Goal: Task Accomplishment & Management: Manage account settings

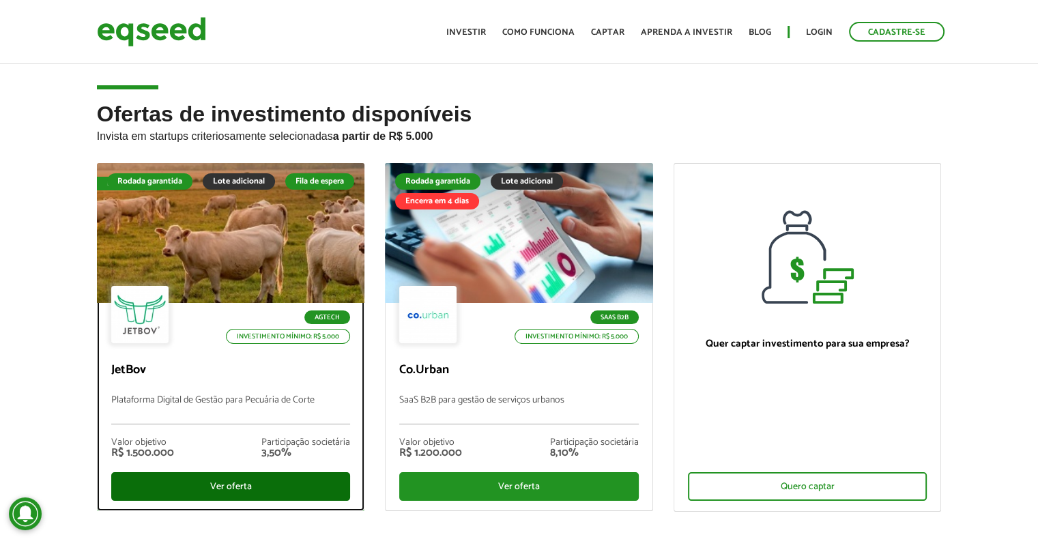
click at [270, 484] on div "Ver oferta" at bounding box center [230, 486] width 239 height 29
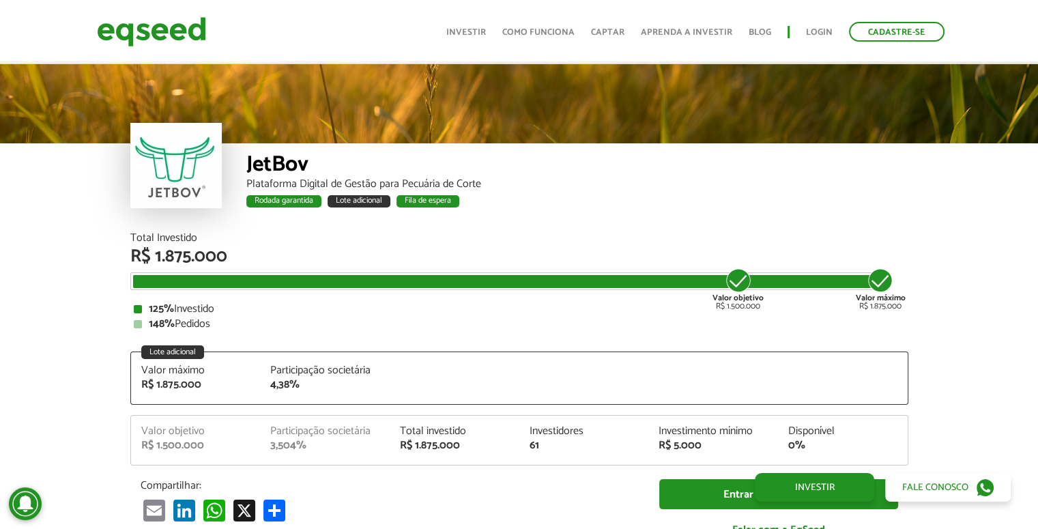
scroll to position [1676, 0]
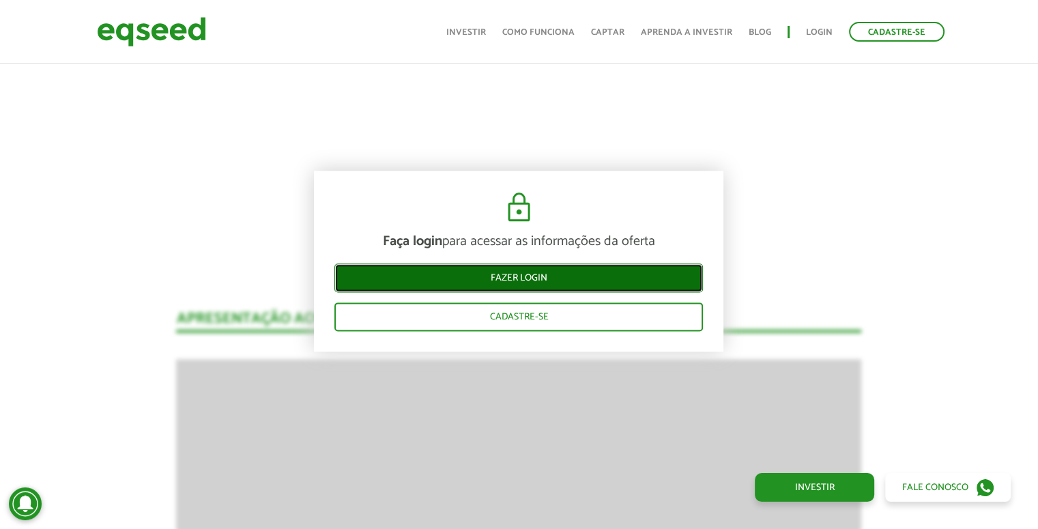
click at [535, 271] on link "Fazer login" at bounding box center [518, 277] width 368 height 29
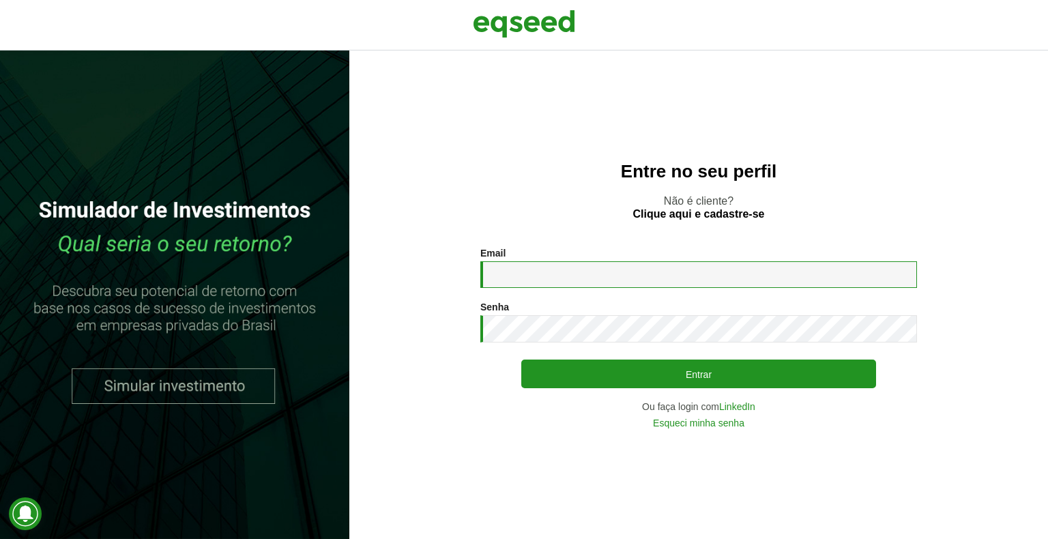
drag, startPoint x: 0, startPoint y: 0, endPoint x: 512, endPoint y: 280, distance: 583.0
click at [512, 280] on input "Email *" at bounding box center [698, 274] width 437 height 27
type input "**********"
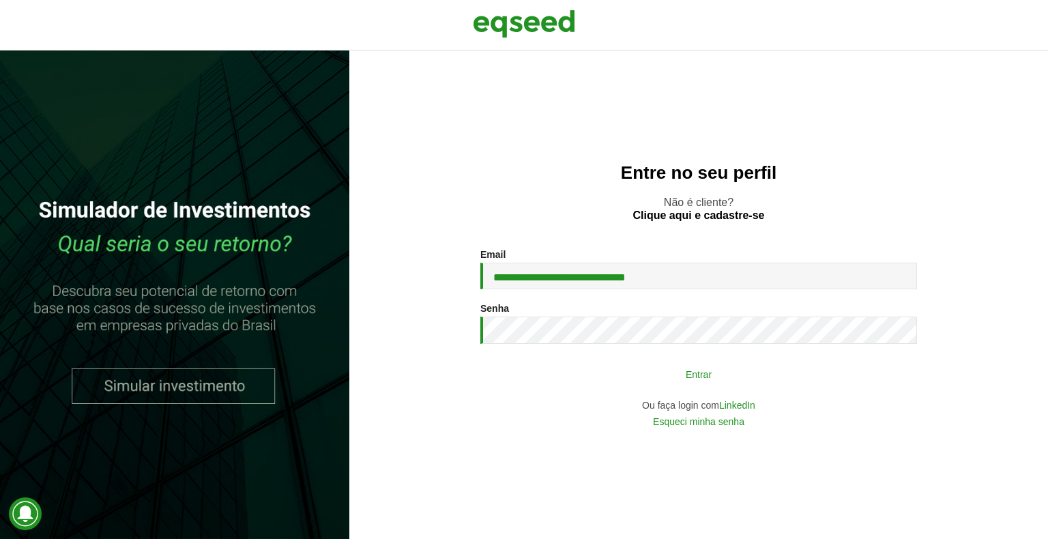
click at [614, 382] on button "Entrar" at bounding box center [698, 374] width 355 height 26
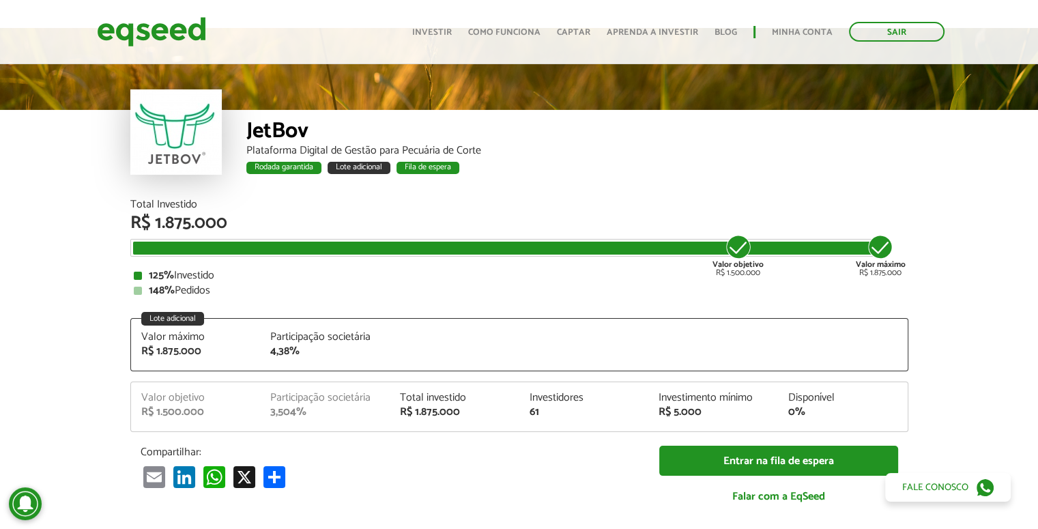
scroll to position [29, 0]
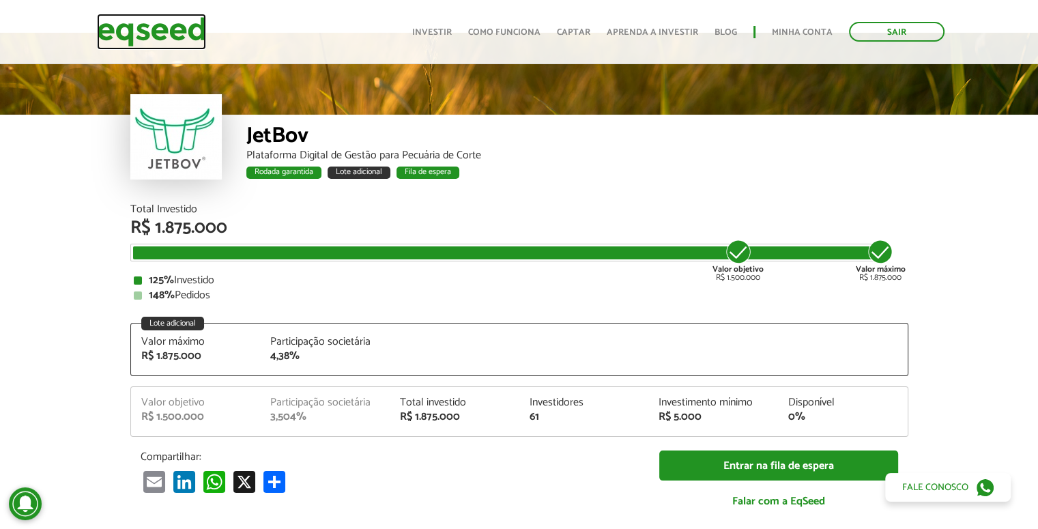
click at [201, 43] on img at bounding box center [151, 32] width 109 height 36
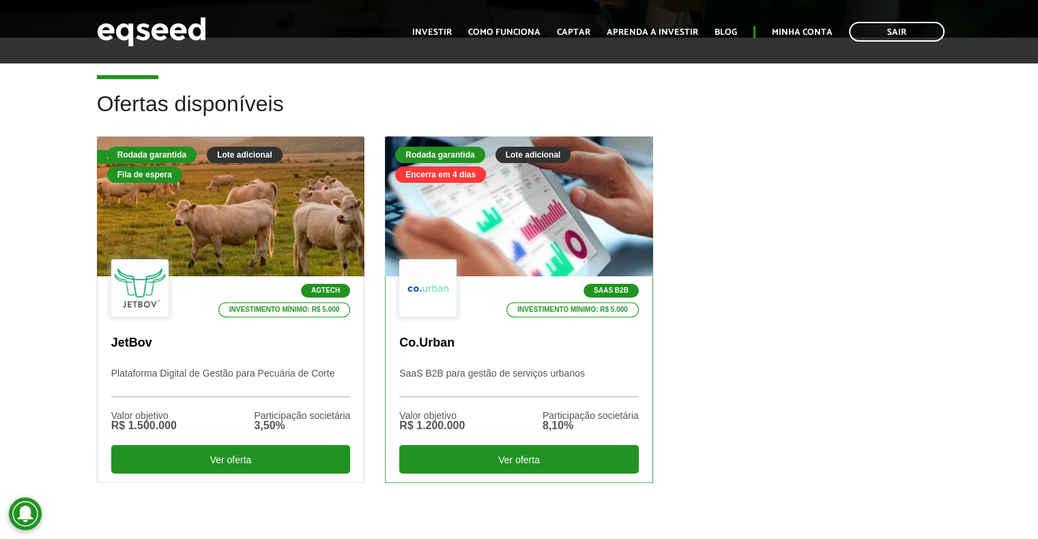
scroll to position [355, 0]
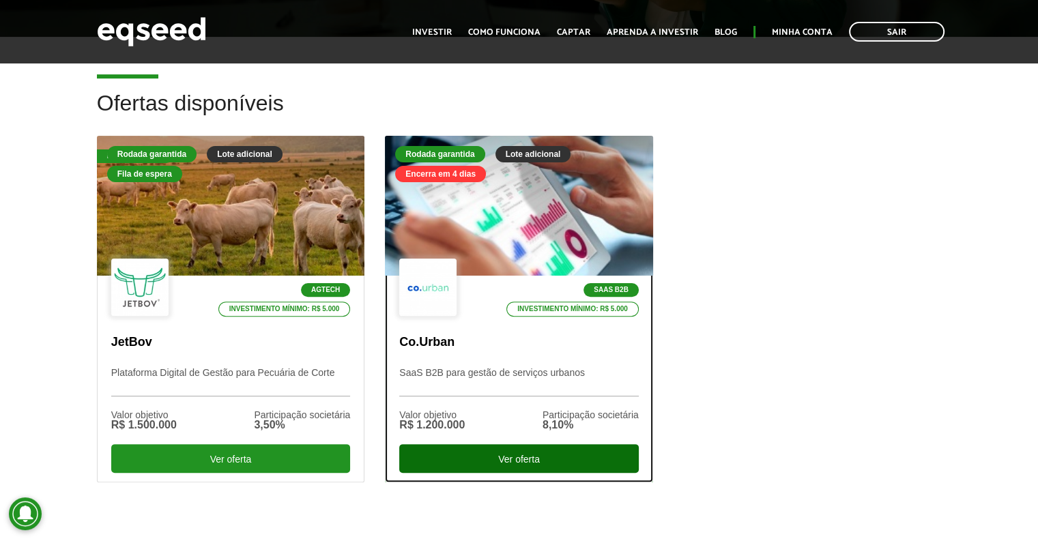
click at [537, 454] on div "Ver oferta" at bounding box center [518, 458] width 239 height 29
click at [513, 456] on div "Ver oferta" at bounding box center [518, 458] width 239 height 29
click at [540, 264] on div "SaaS B2B Investimento mínimo: R$ 5.000" at bounding box center [518, 288] width 239 height 59
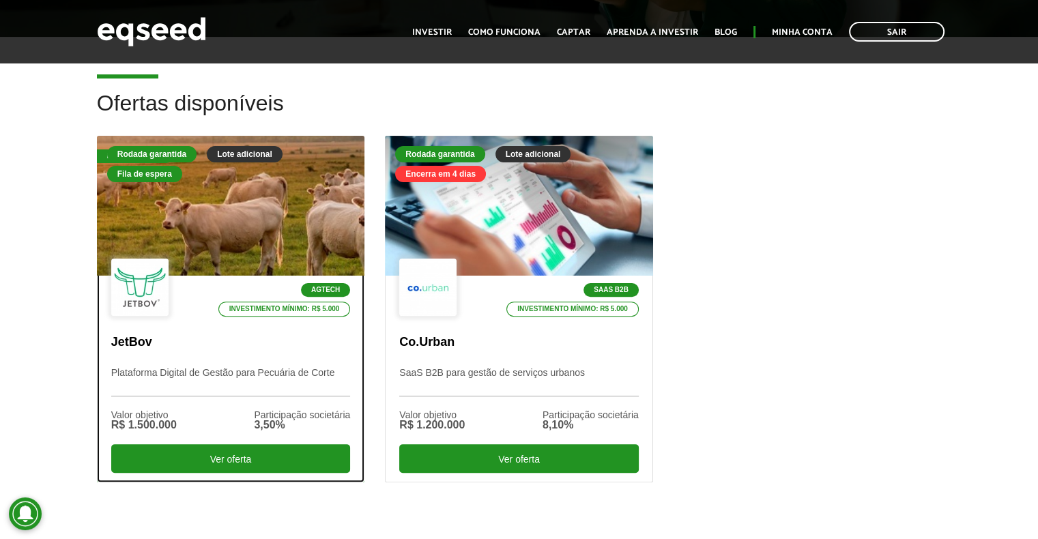
click at [332, 263] on div "Agtech Investimento mínimo: R$ 5.000" at bounding box center [230, 288] width 239 height 59
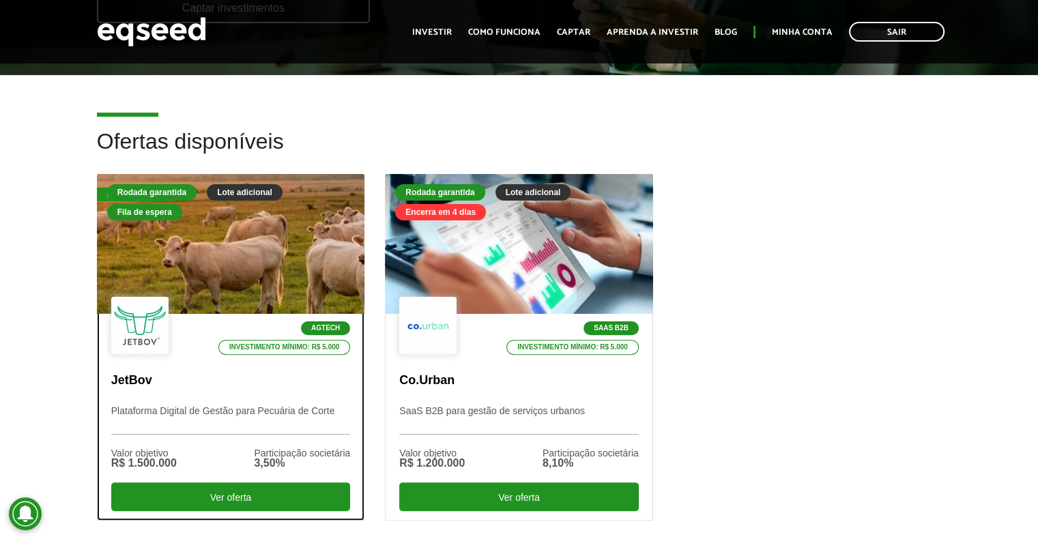
scroll to position [314, 0]
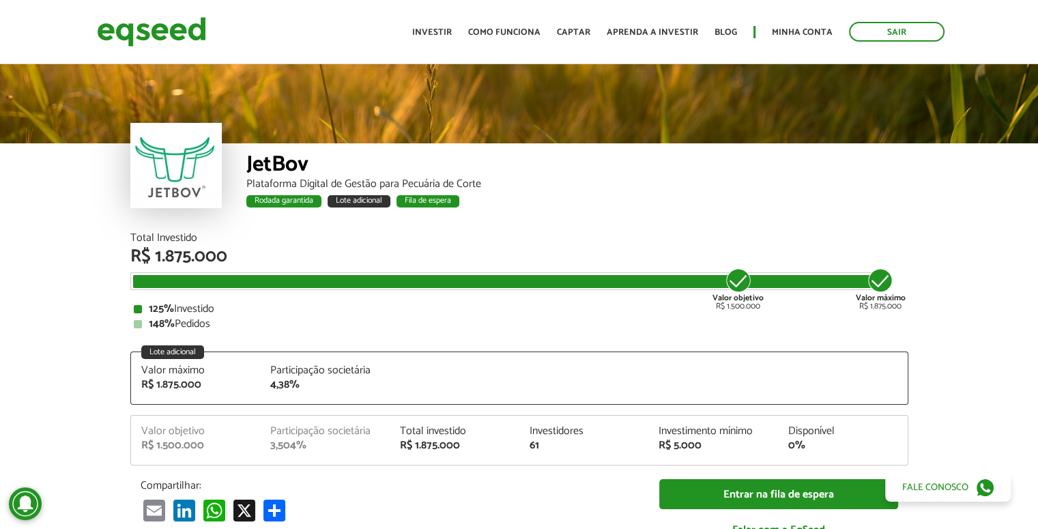
scroll to position [1469, 0]
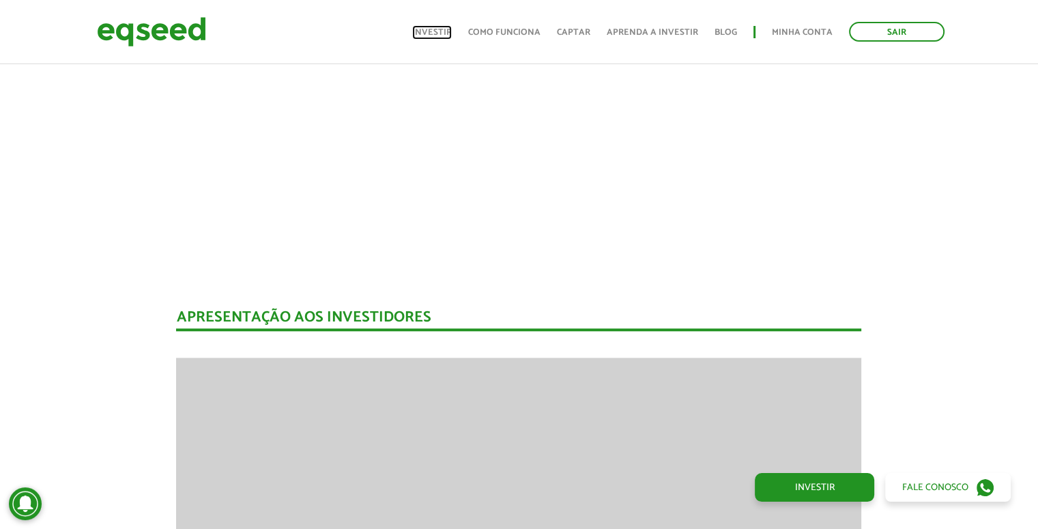
click at [439, 33] on link "Investir" at bounding box center [432, 32] width 40 height 9
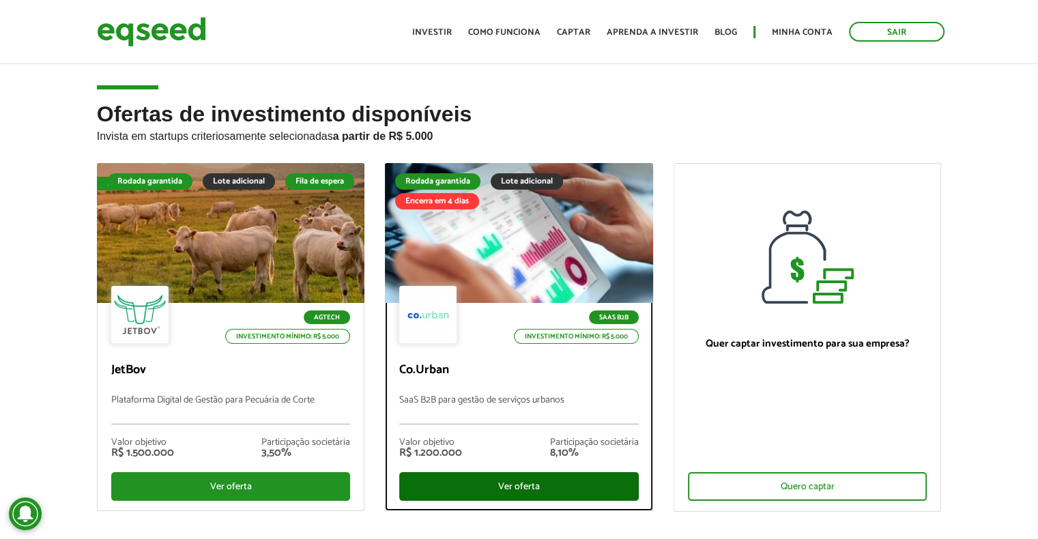
click at [544, 489] on div "Ver oferta" at bounding box center [518, 486] width 239 height 29
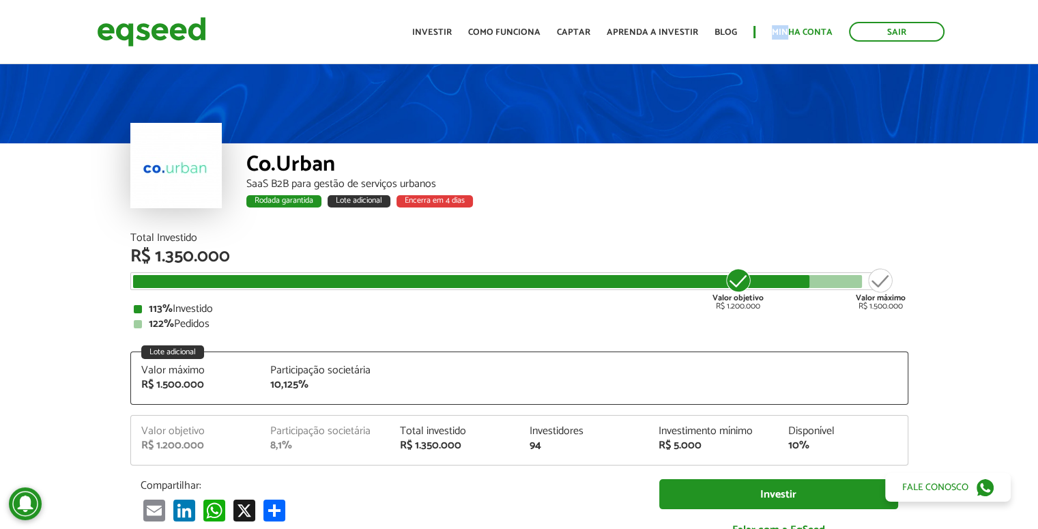
drag, startPoint x: 789, startPoint y: 23, endPoint x: 787, endPoint y: 32, distance: 9.6
click at [787, 32] on ul "Início Investir Como funciona Captar Aprenda a investir Blog Minha conta Sair" at bounding box center [678, 32] width 546 height 20
click at [787, 32] on link "Minha conta" at bounding box center [801, 32] width 61 height 9
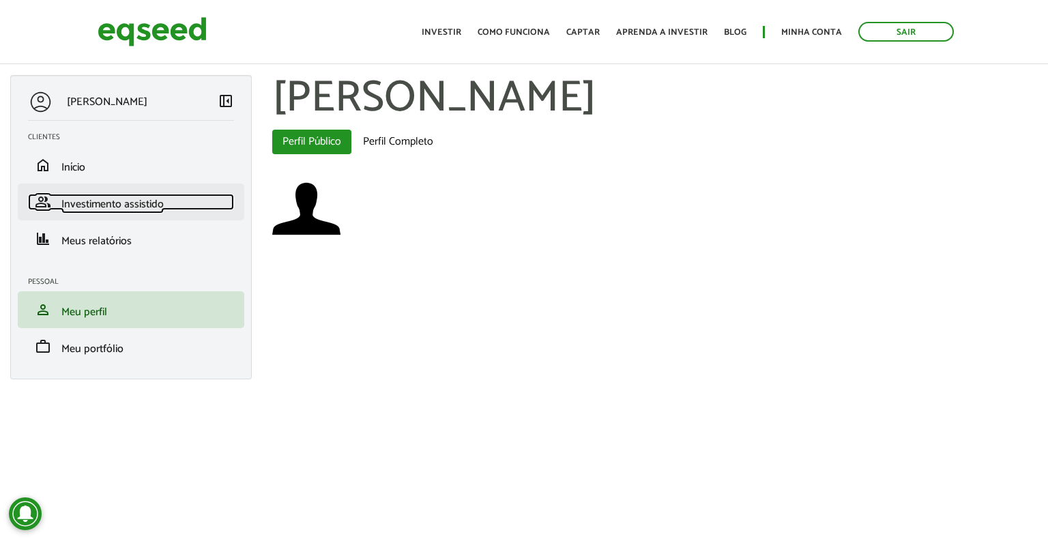
click at [103, 201] on span "Investimento assistido" at bounding box center [112, 204] width 102 height 18
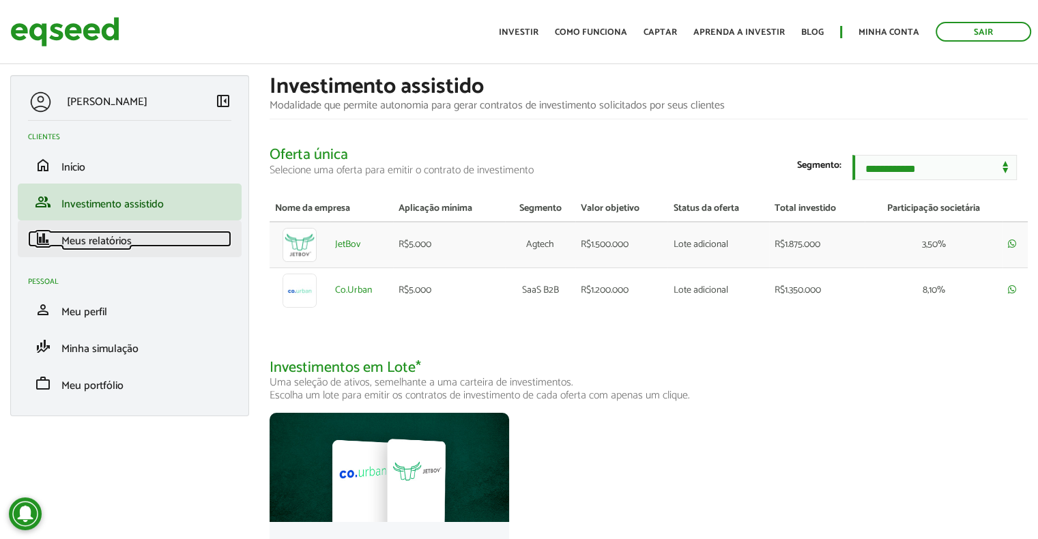
click at [92, 239] on span "Meus relatórios" at bounding box center [96, 241] width 70 height 18
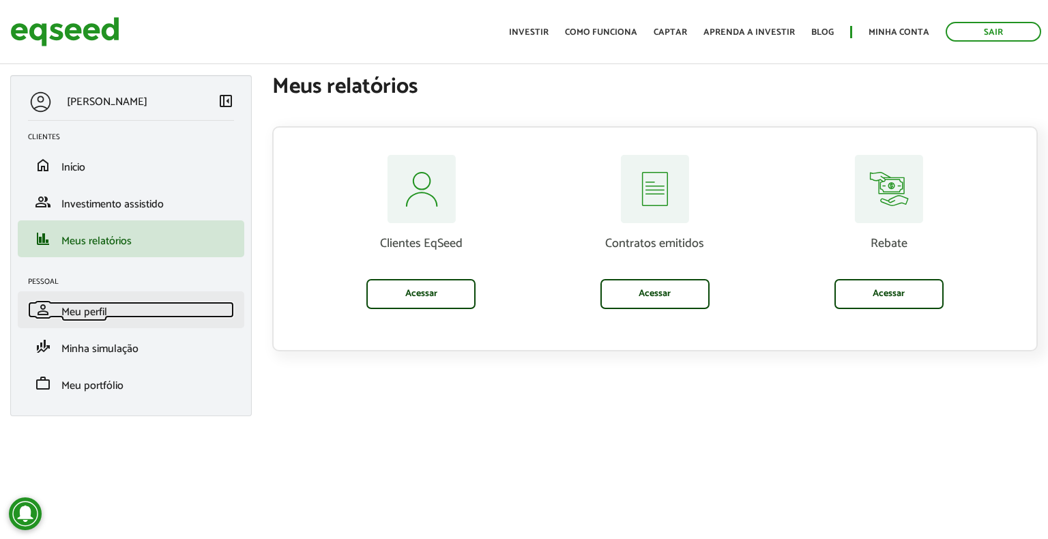
click at [100, 314] on span "Meu perfil" at bounding box center [84, 312] width 46 height 18
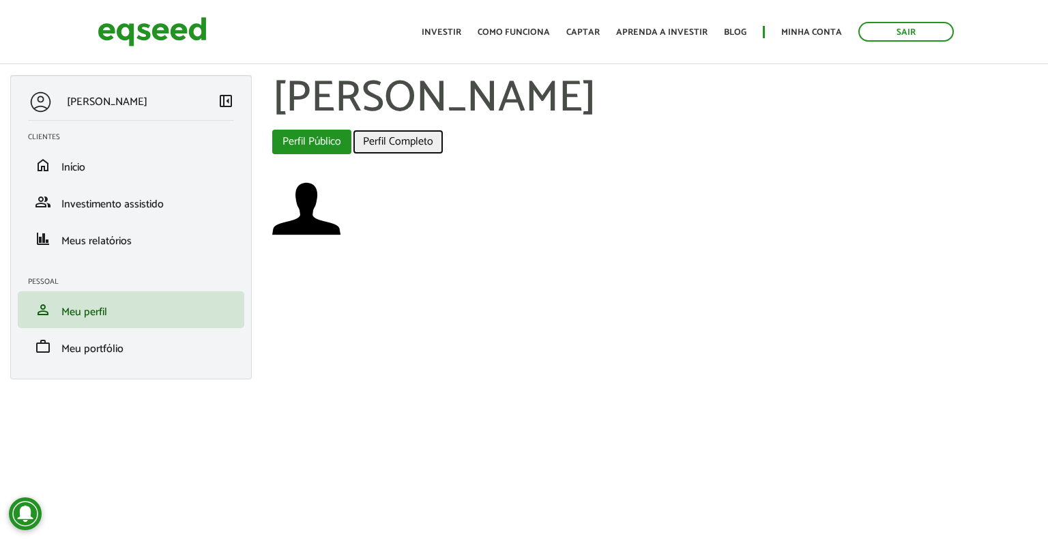
click at [407, 147] on link "Perfil Completo" at bounding box center [398, 142] width 91 height 25
click at [409, 143] on link "Perfil Completo" at bounding box center [398, 142] width 91 height 25
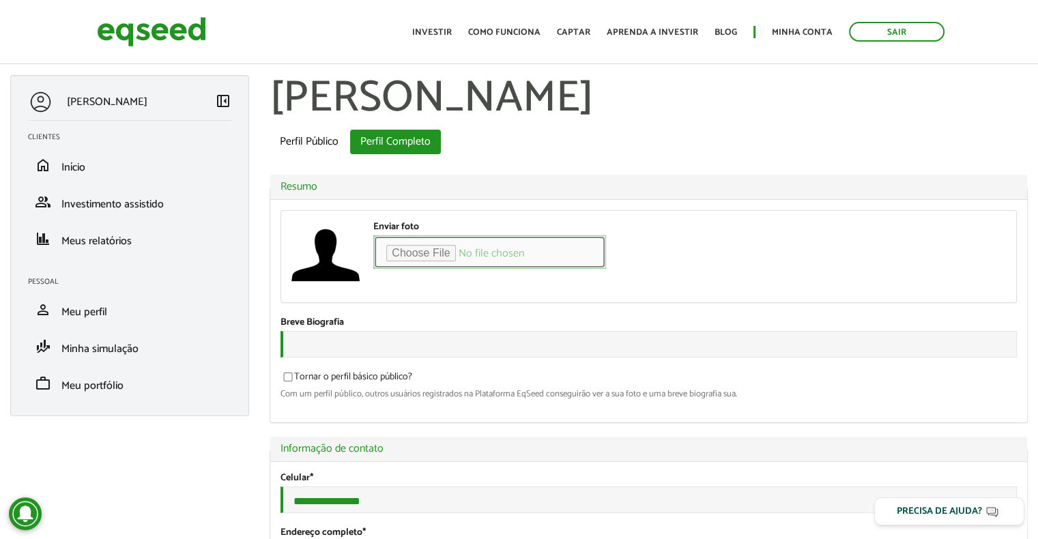
click at [420, 249] on input "Enviar foto" at bounding box center [489, 251] width 233 height 33
type input "**********"
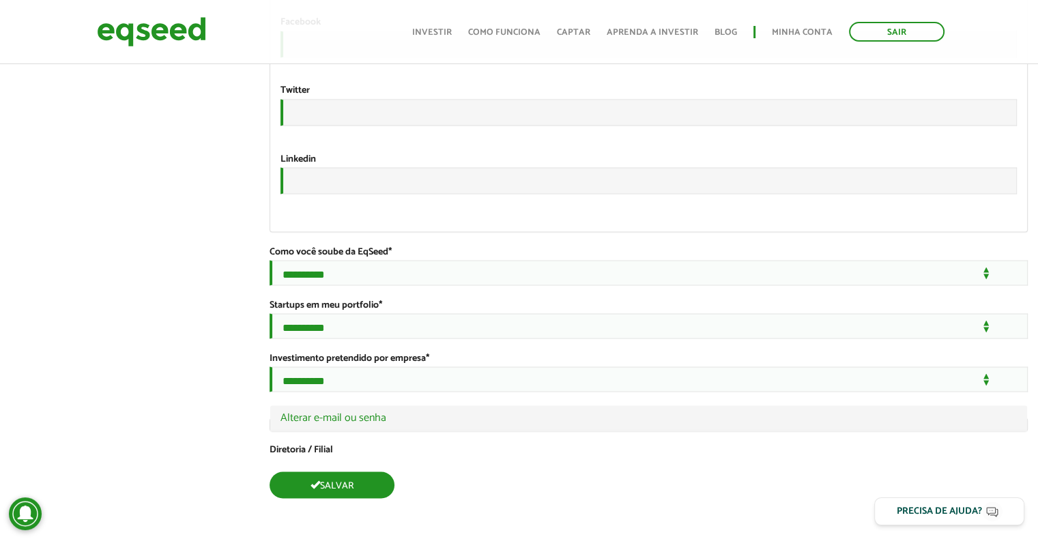
scroll to position [2643, 0]
click at [348, 484] on button "Salvar" at bounding box center [331, 484] width 125 height 27
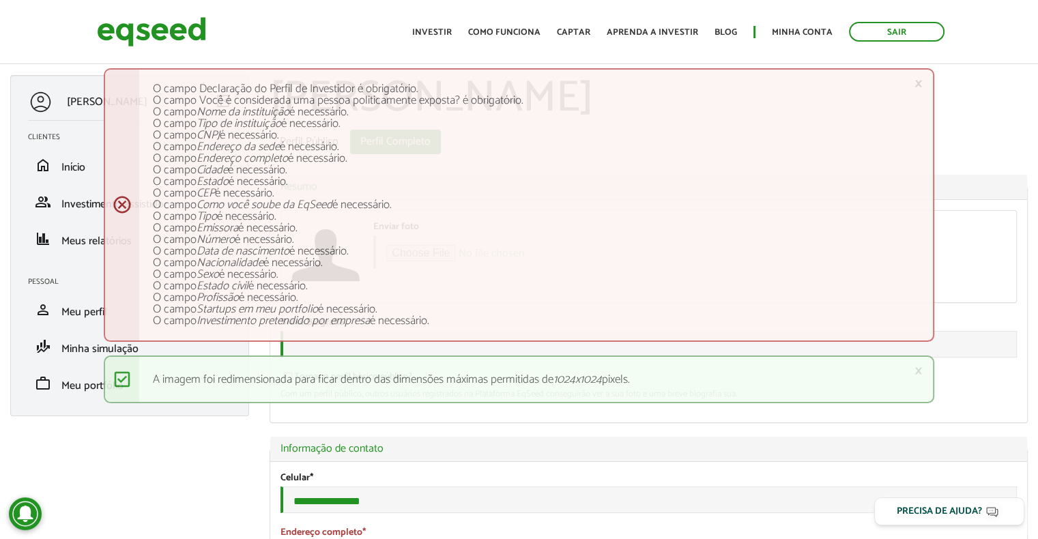
click at [115, 207] on div "× Menssagem de erro O campo Declaração do Perfil de Investidor é obrigatório. O…" at bounding box center [519, 205] width 830 height 274
click at [120, 201] on div "× Menssagem de erro O campo Declaração do Perfil de Investidor é obrigatório. O…" at bounding box center [519, 205] width 830 height 274
click at [123, 188] on div "× Menssagem de erro O campo Declaração do Perfil de Investidor é obrigatório. O…" at bounding box center [519, 205] width 830 height 274
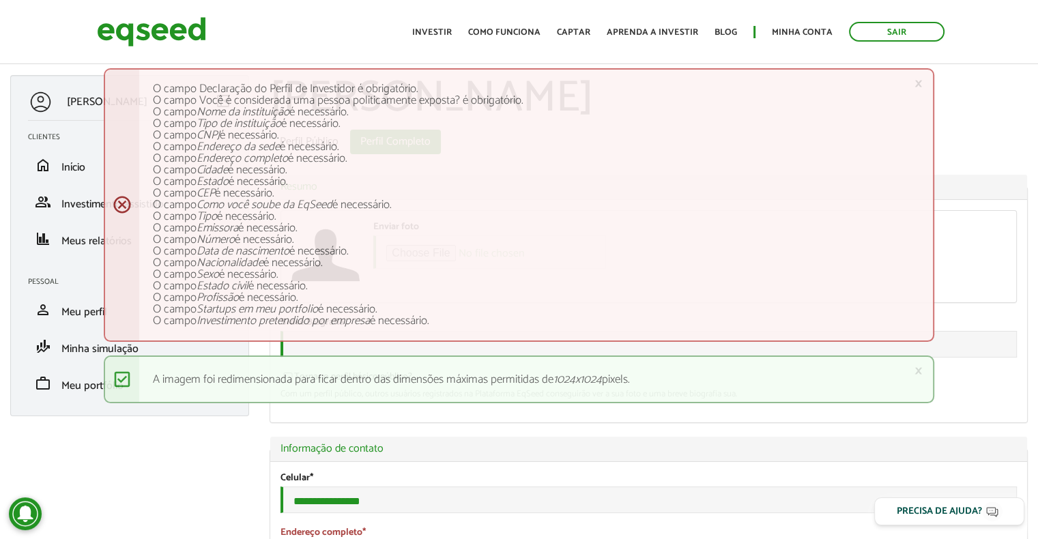
click at [120, 201] on div "× Menssagem de erro O campo Declaração do Perfil de Investidor é obrigatório. O…" at bounding box center [519, 205] width 830 height 274
click at [917, 83] on link "×" at bounding box center [918, 83] width 8 height 14
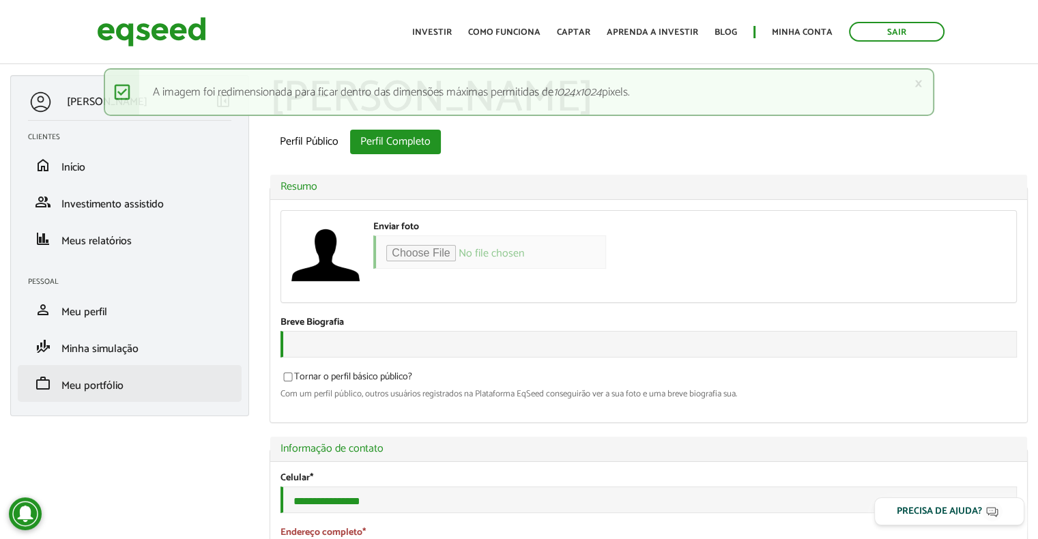
click at [91, 397] on li "work Meu portfólio" at bounding box center [130, 383] width 224 height 37
click at [96, 389] on span "Meu portfólio" at bounding box center [92, 386] width 62 height 18
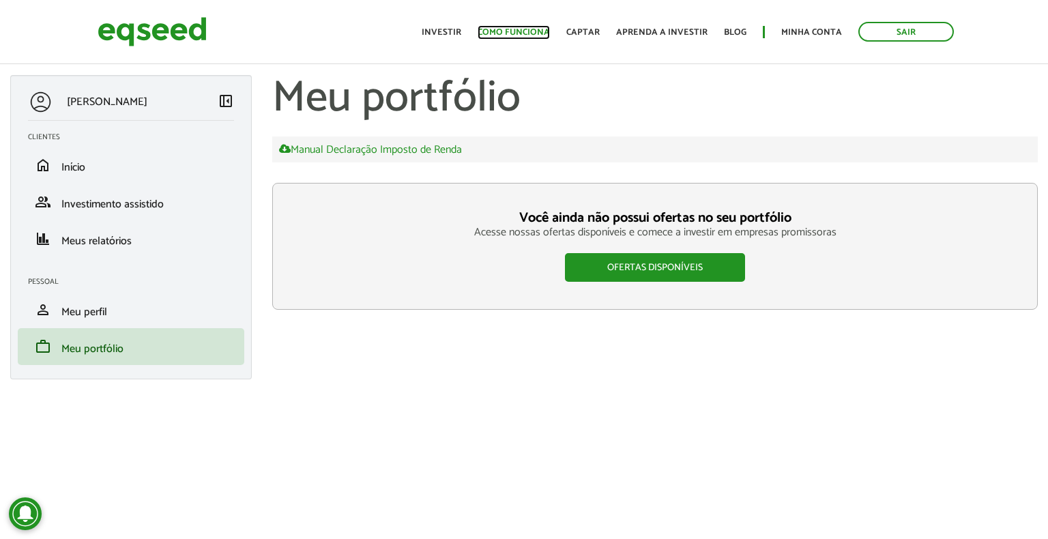
click at [525, 28] on link "Como funciona" at bounding box center [513, 32] width 72 height 9
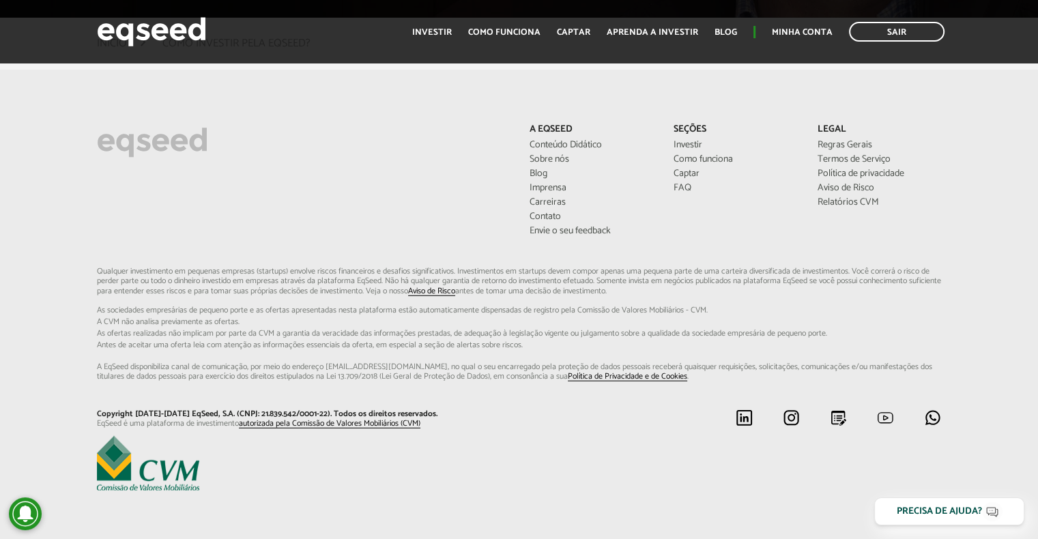
scroll to position [3588, 0]
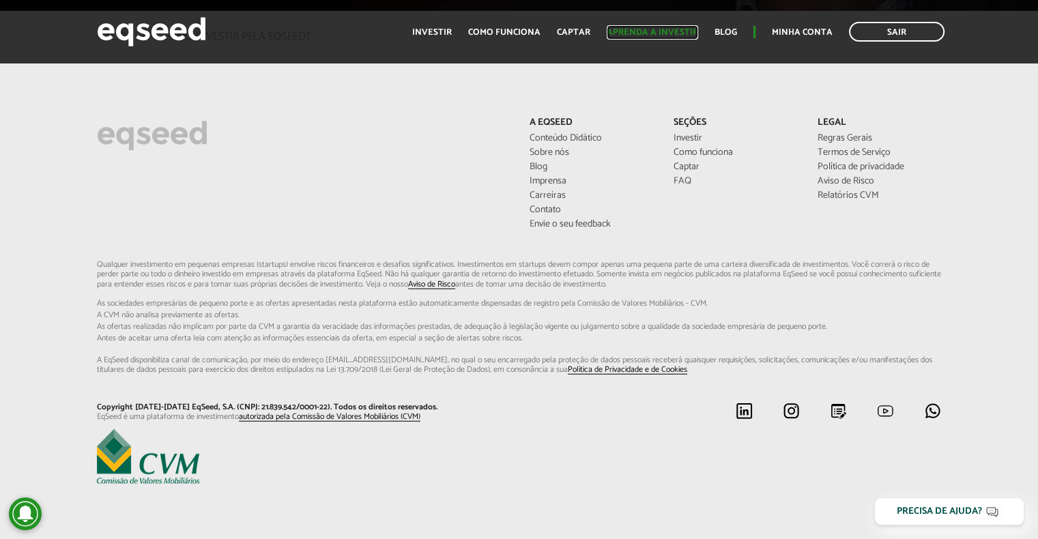
click at [684, 31] on link "Aprenda a investir" at bounding box center [651, 32] width 91 height 9
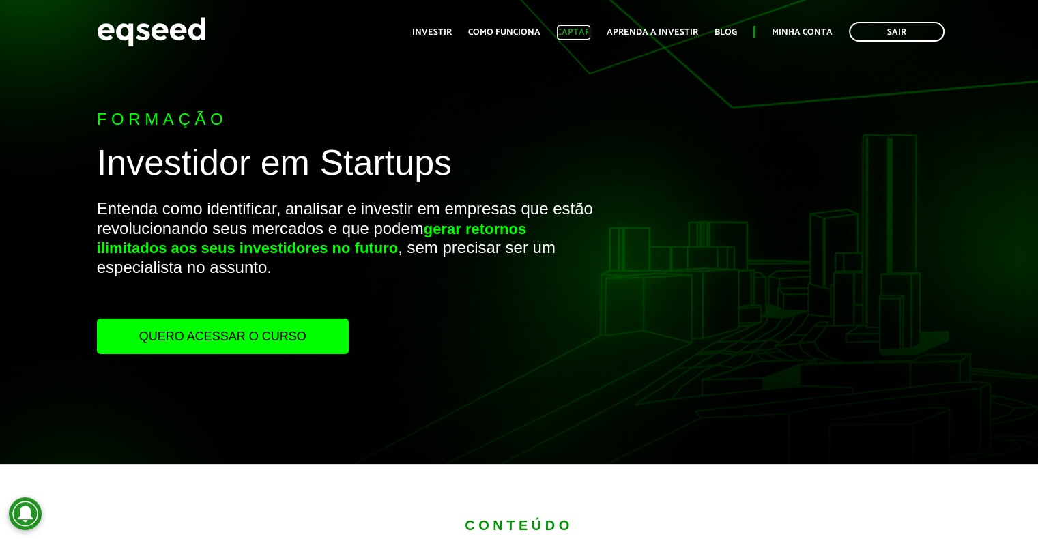
click at [585, 29] on link "Captar" at bounding box center [573, 32] width 33 height 9
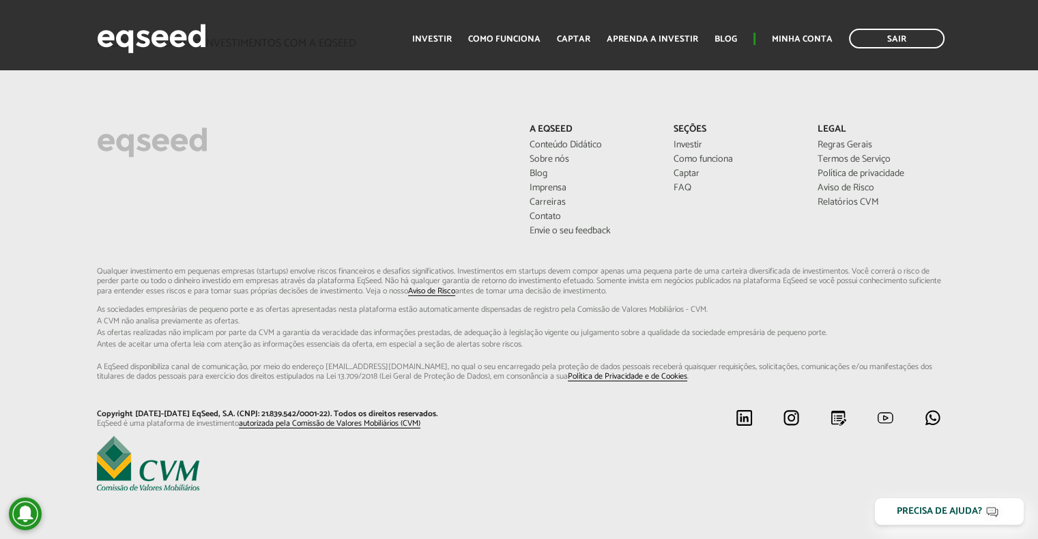
scroll to position [4131, 0]
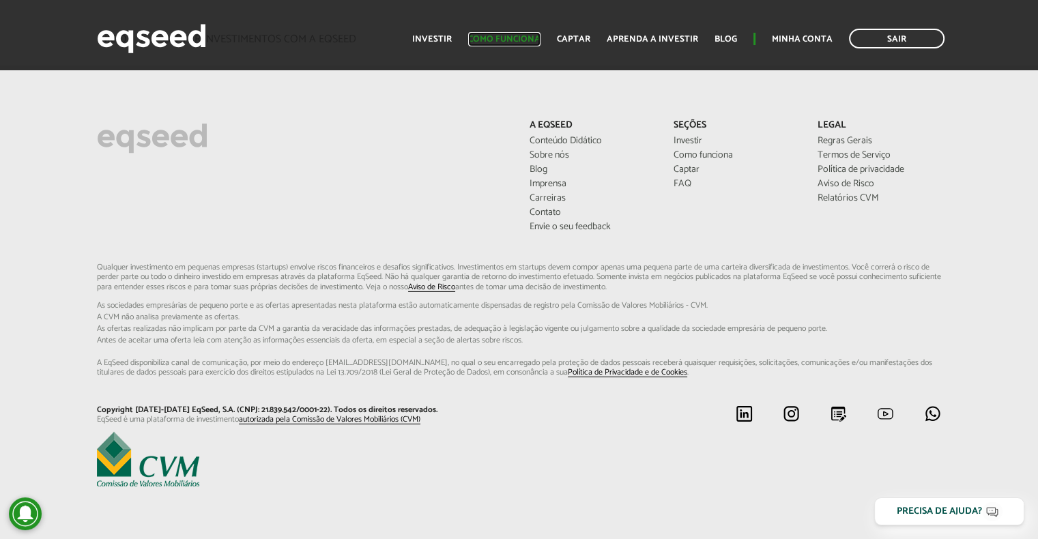
click at [529, 38] on link "Como funciona" at bounding box center [504, 39] width 72 height 9
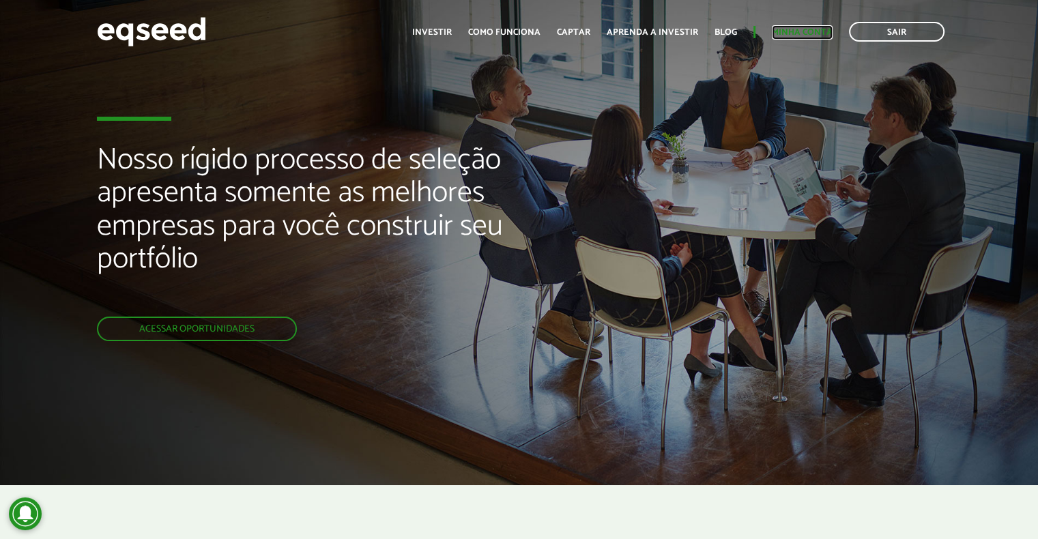
click at [784, 33] on link "Minha conta" at bounding box center [801, 32] width 61 height 9
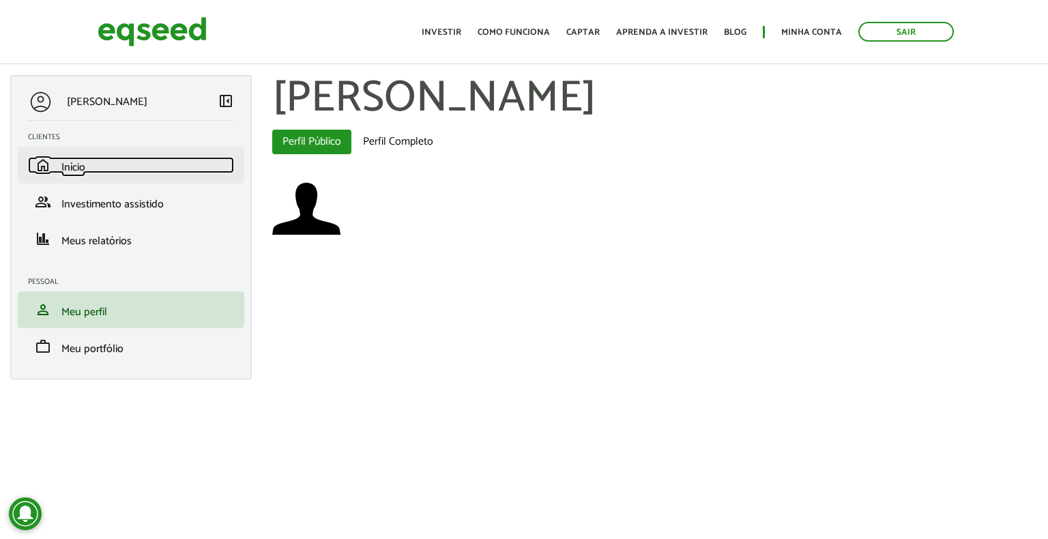
click at [166, 159] on link "home Início" at bounding box center [131, 165] width 206 height 16
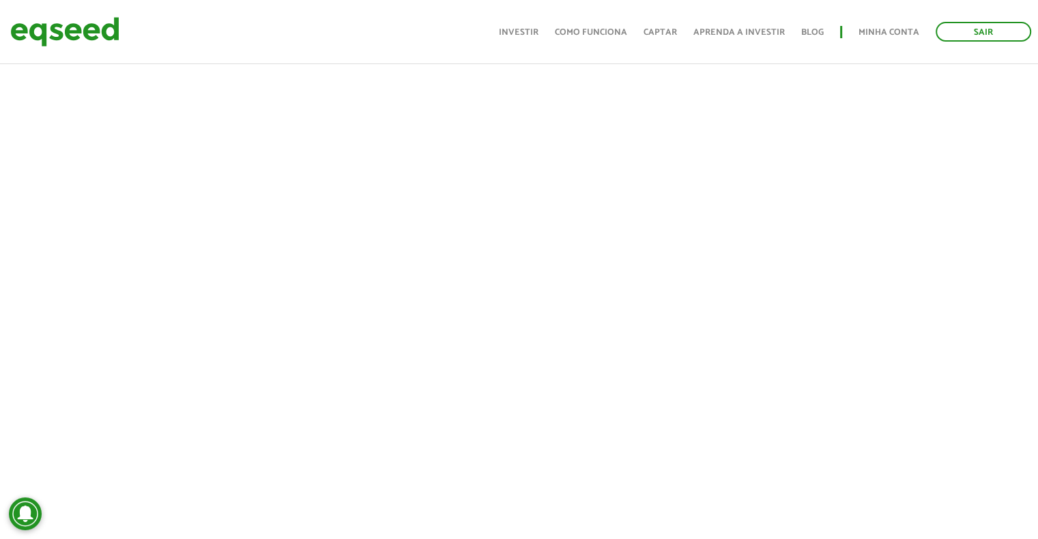
scroll to position [993, 0]
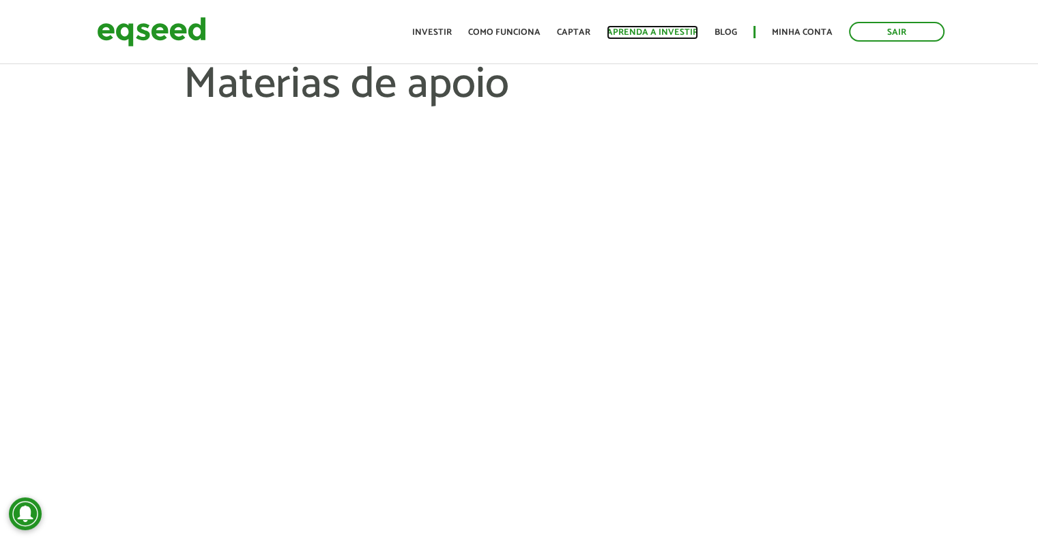
click at [660, 28] on link "Aprenda a investir" at bounding box center [651, 32] width 91 height 9
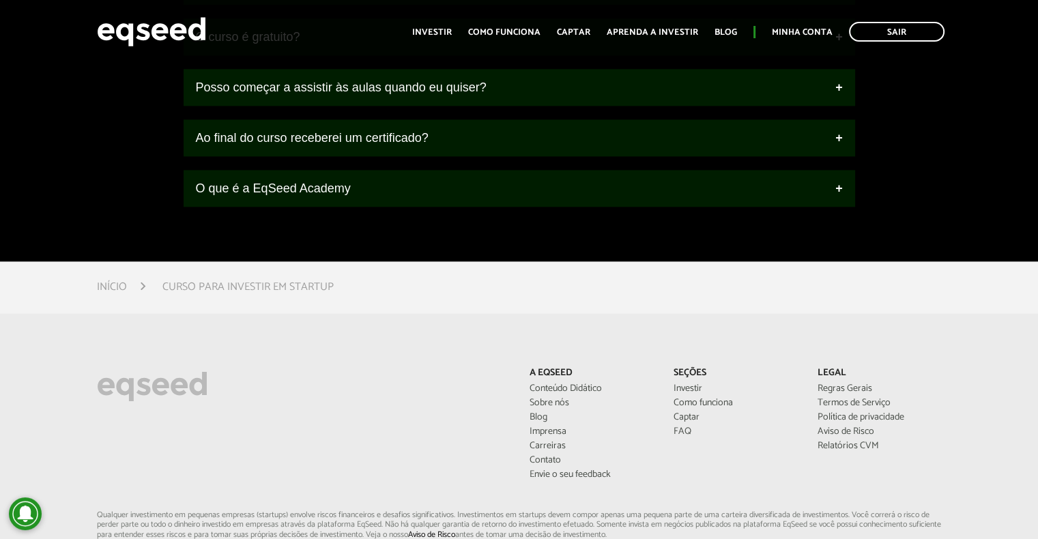
scroll to position [1719, 0]
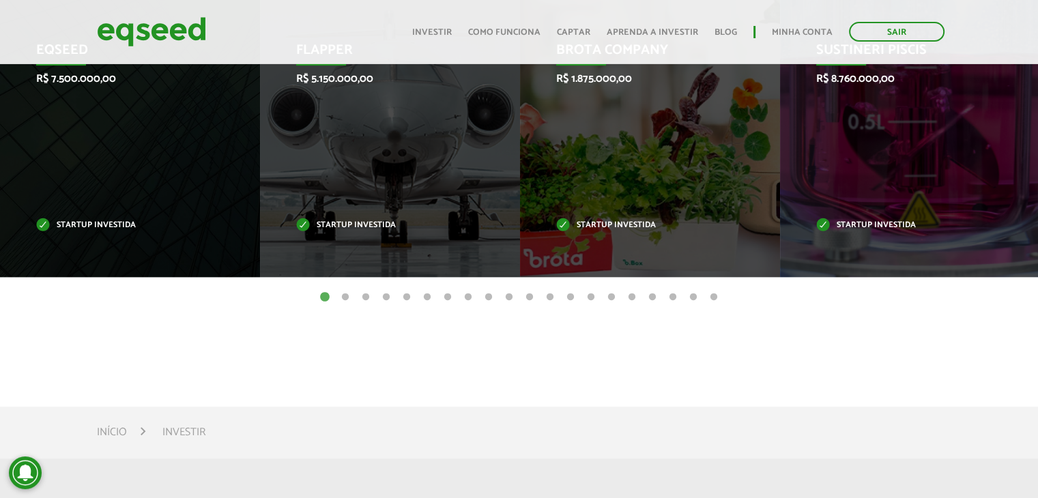
scroll to position [494, 0]
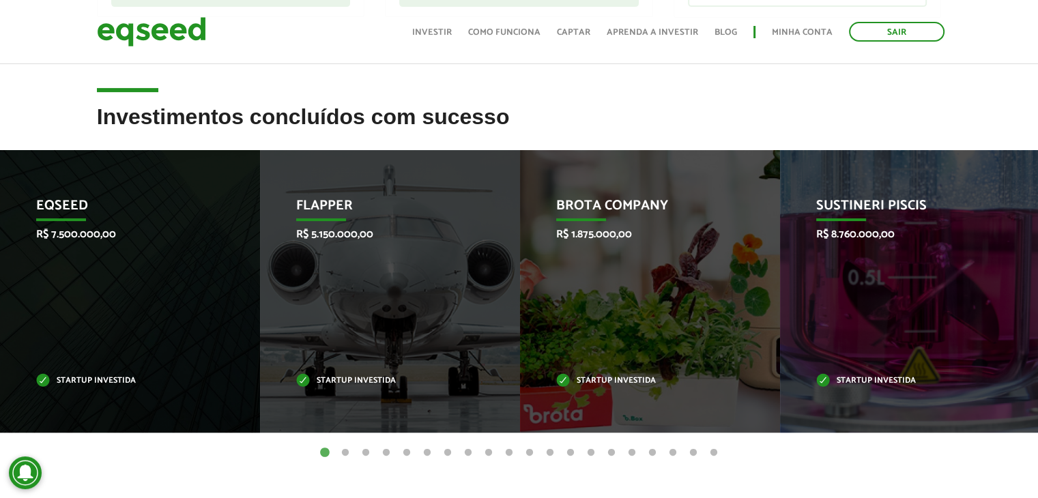
click at [347, 448] on button "2" at bounding box center [345, 453] width 14 height 14
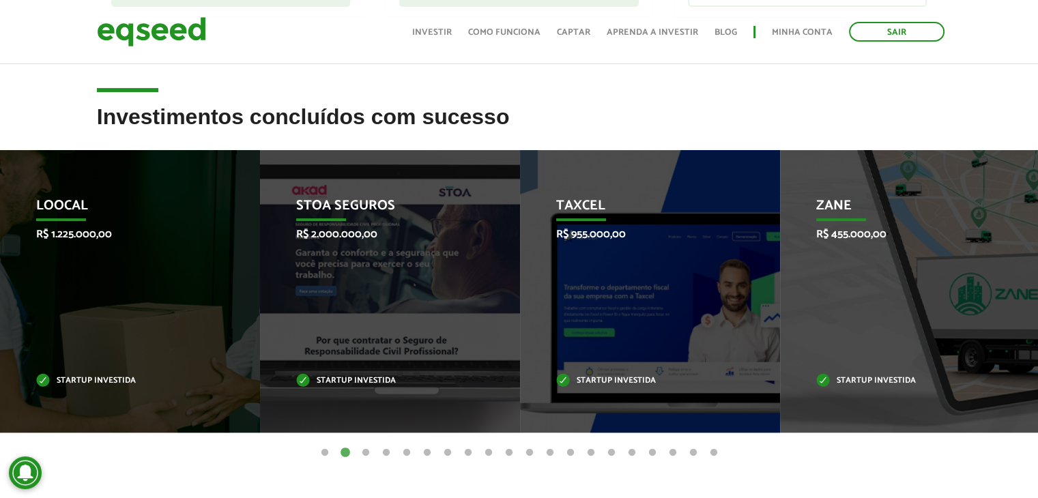
click at [366, 454] on button "3" at bounding box center [366, 453] width 14 height 14
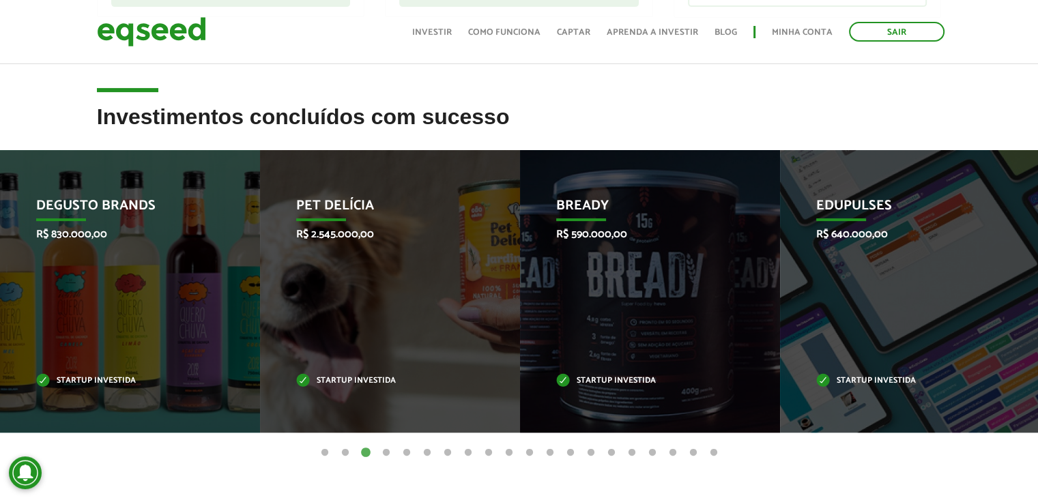
click at [388, 452] on button "4" at bounding box center [386, 453] width 14 height 14
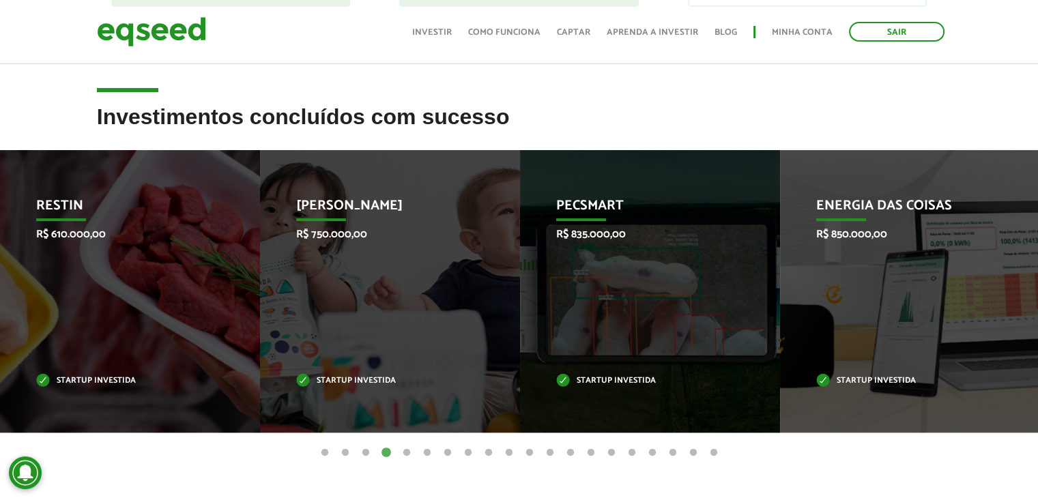
click at [413, 451] on ul "1 2 3 4 5 6 7 8 9 10 11 12 13 14 15 16 17 18 19 20" at bounding box center [519, 452] width 1038 height 15
click at [410, 451] on button "5" at bounding box center [407, 453] width 14 height 14
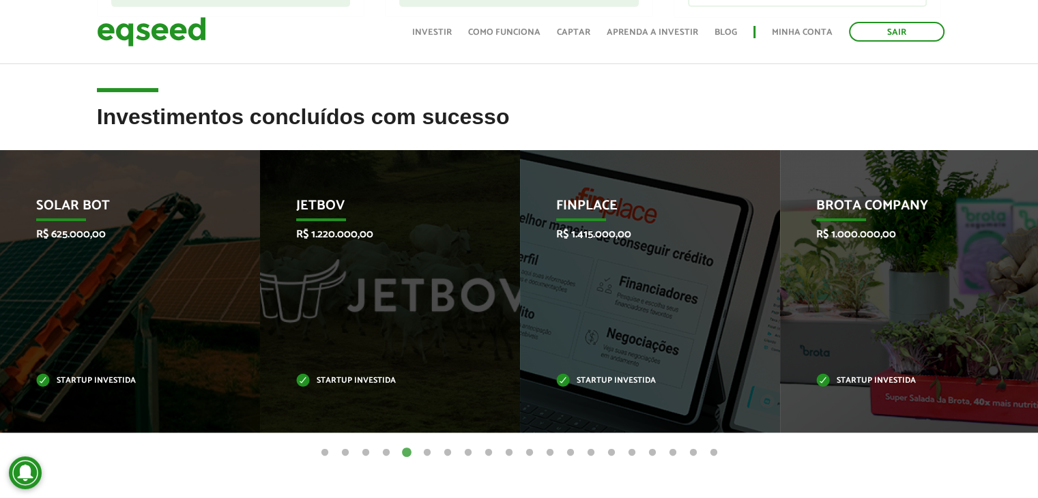
click at [428, 452] on button "6" at bounding box center [427, 453] width 14 height 14
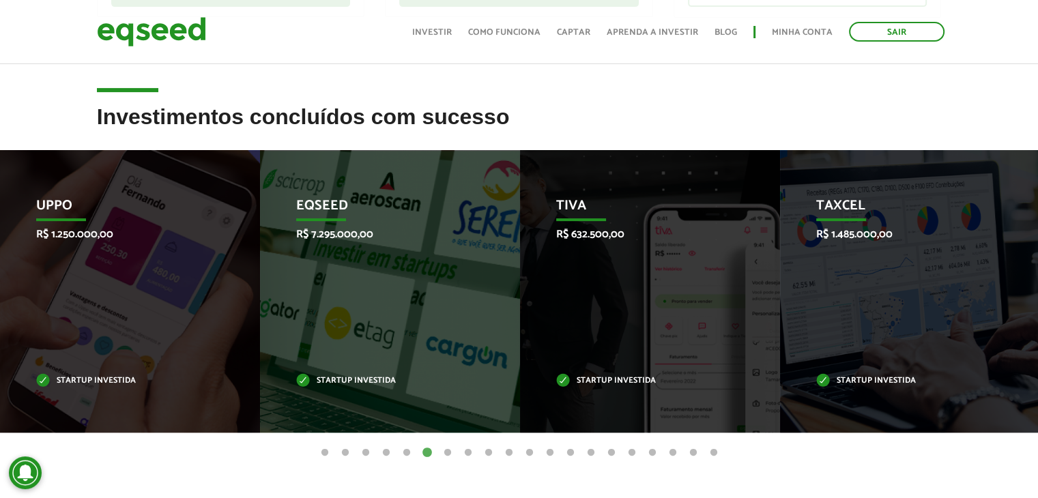
click at [449, 455] on button "7" at bounding box center [448, 453] width 14 height 14
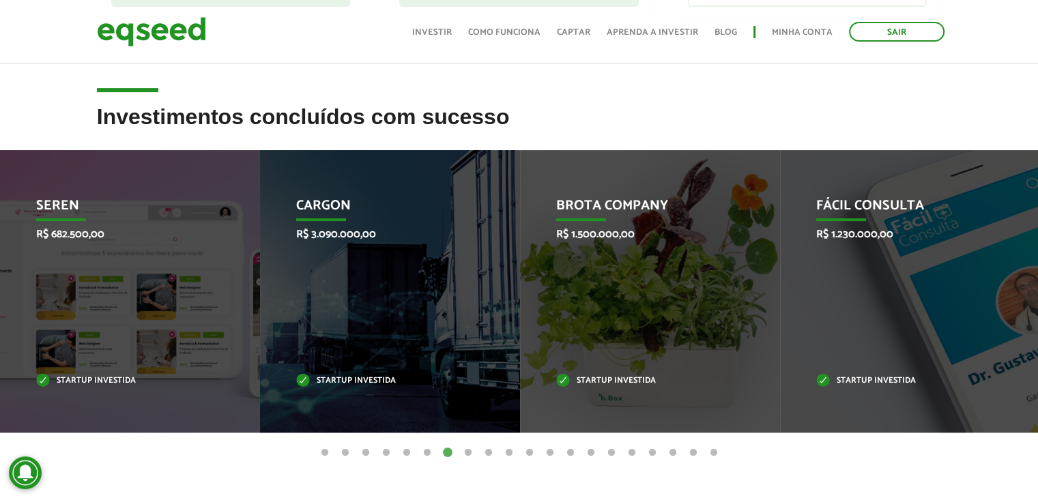
click at [471, 448] on button "8" at bounding box center [468, 453] width 14 height 14
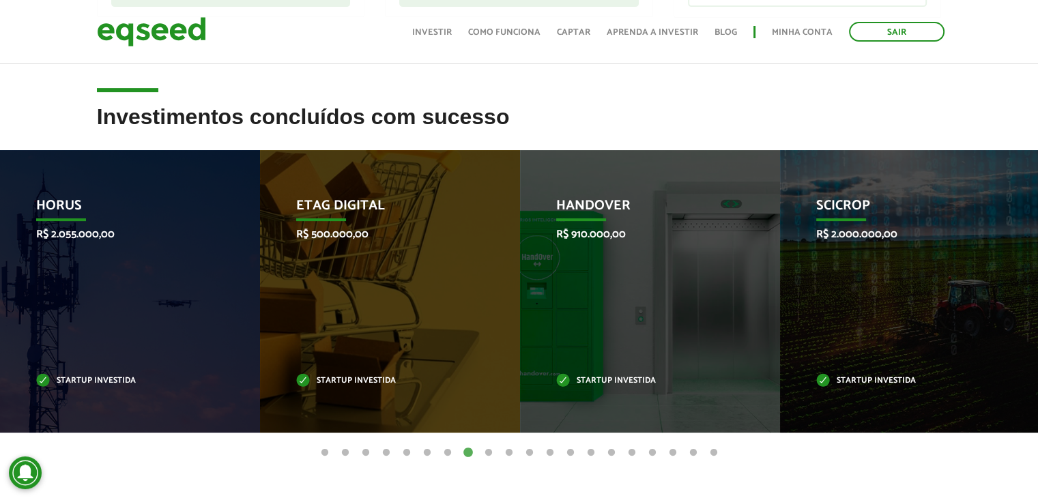
click at [486, 450] on button "9" at bounding box center [489, 453] width 14 height 14
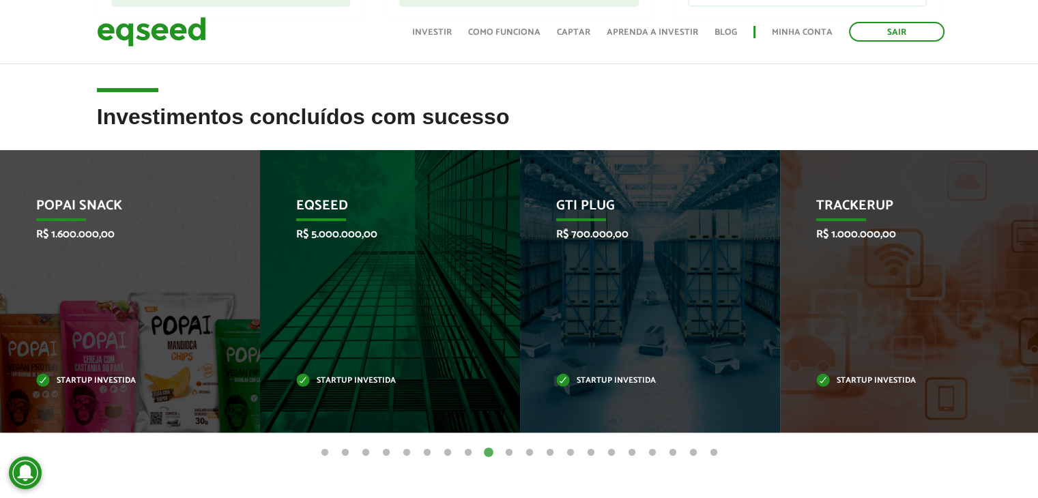
click at [510, 452] on button "10" at bounding box center [509, 453] width 14 height 14
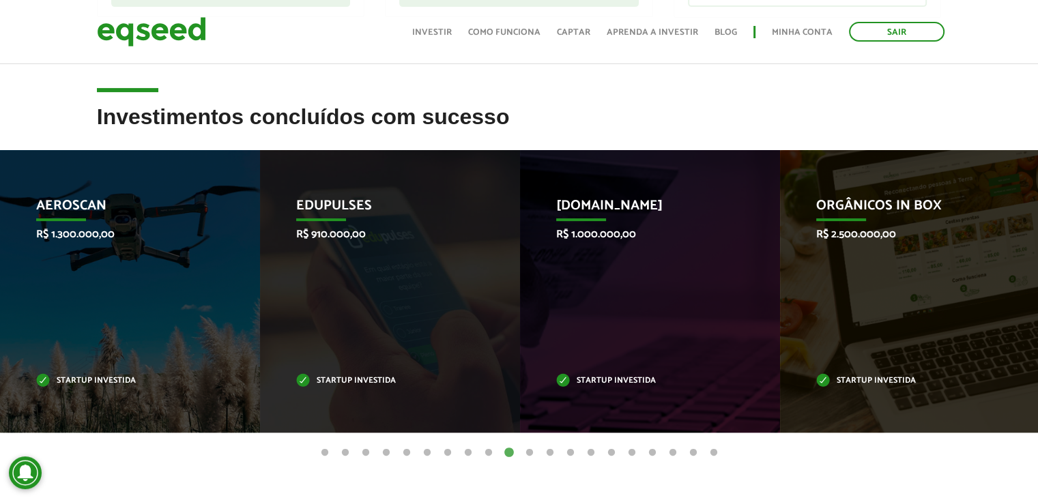
click at [527, 452] on button "11" at bounding box center [530, 453] width 14 height 14
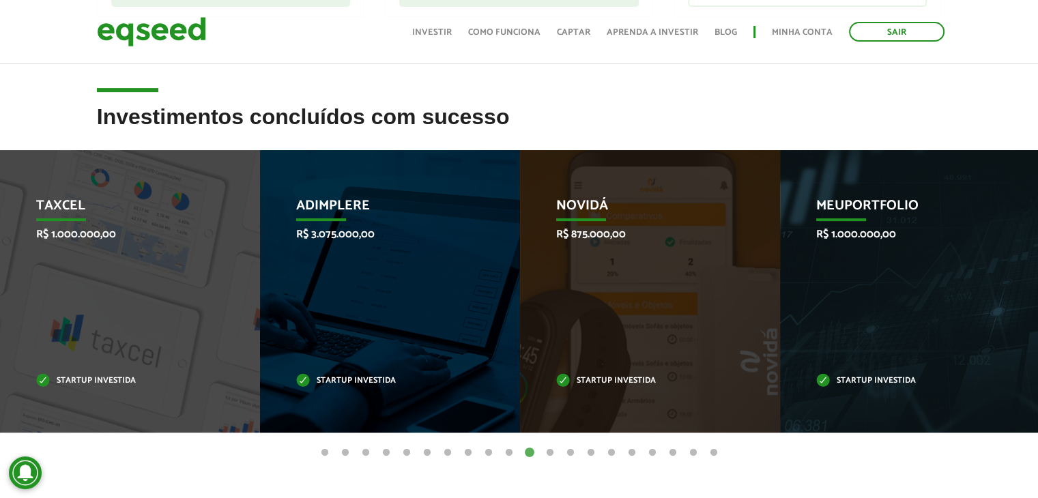
click at [551, 450] on button "12" at bounding box center [550, 453] width 14 height 14
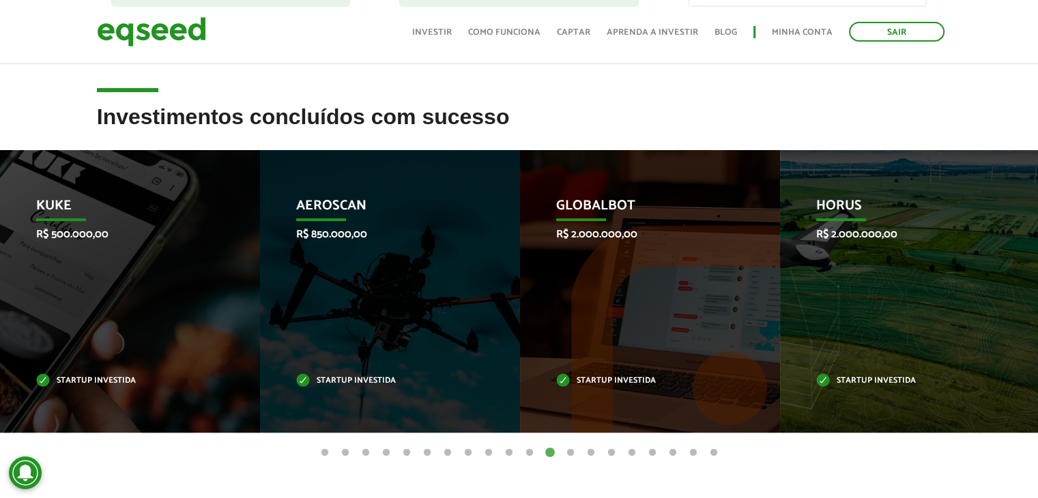
click at [571, 451] on button "13" at bounding box center [570, 453] width 14 height 14
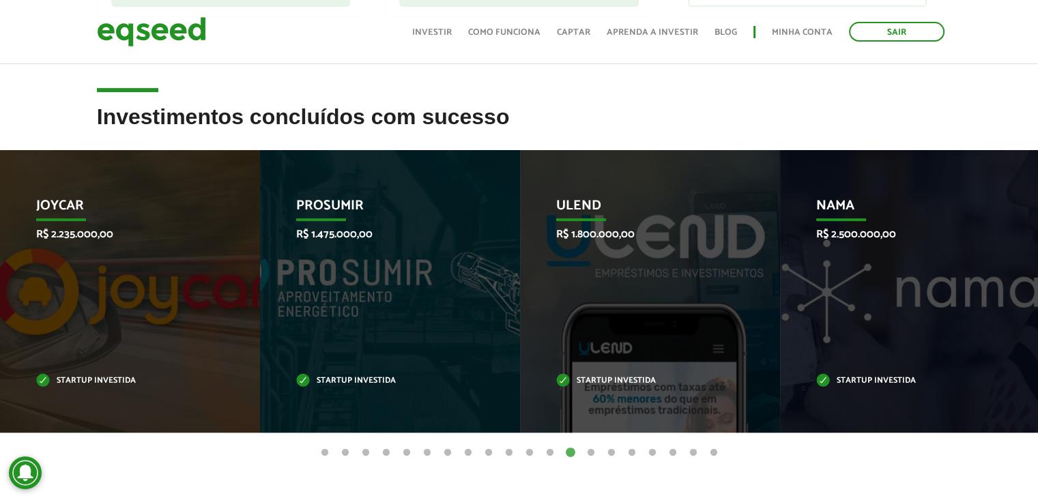
click at [591, 454] on button "14" at bounding box center [591, 453] width 14 height 14
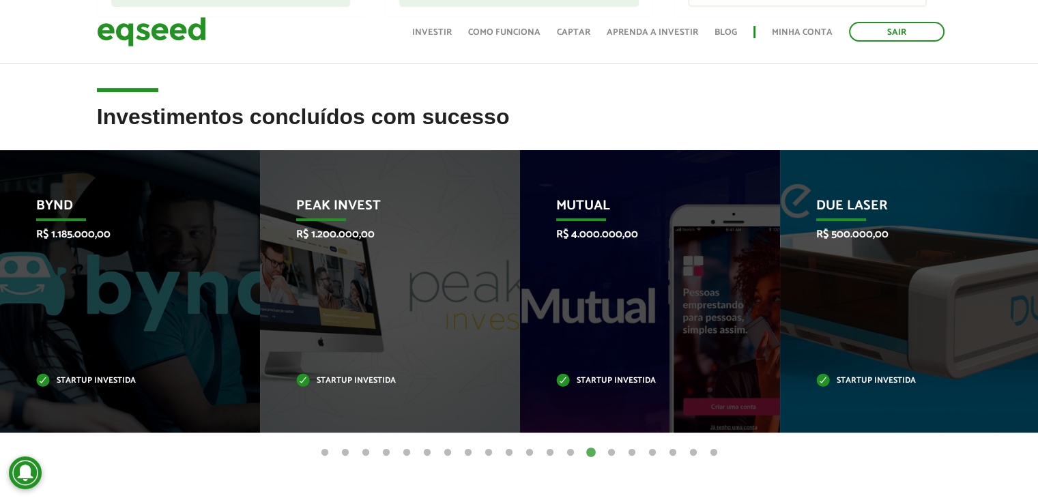
click at [611, 454] on button "15" at bounding box center [611, 453] width 14 height 14
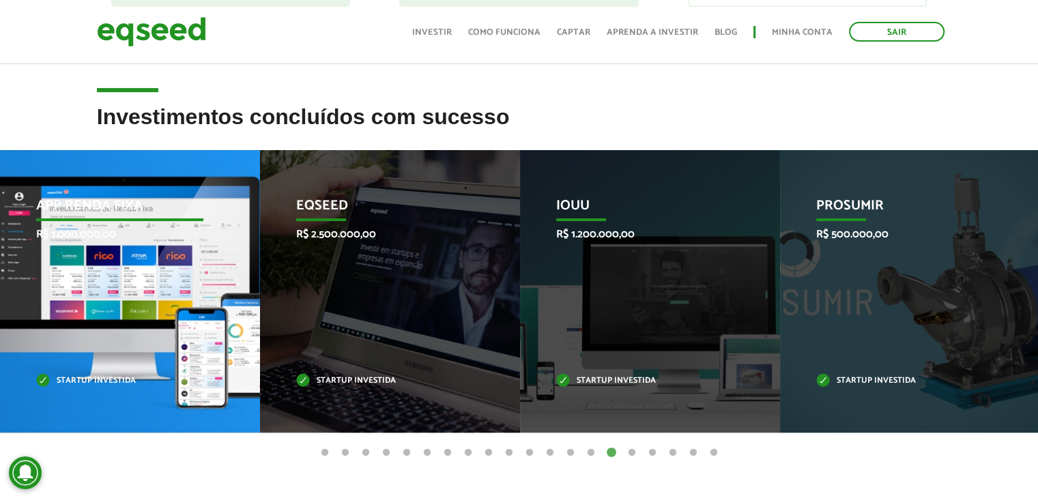
click at [95, 270] on div "App Renda Fixa R$ 1.000.000,00 Startup investida" at bounding box center [119, 291] width 239 height 282
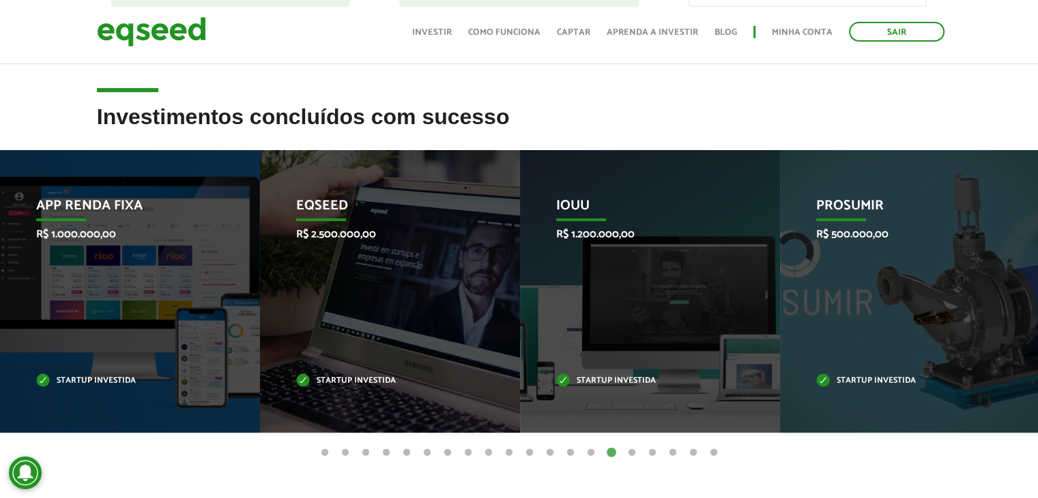
click at [635, 452] on button "16" at bounding box center [632, 453] width 14 height 14
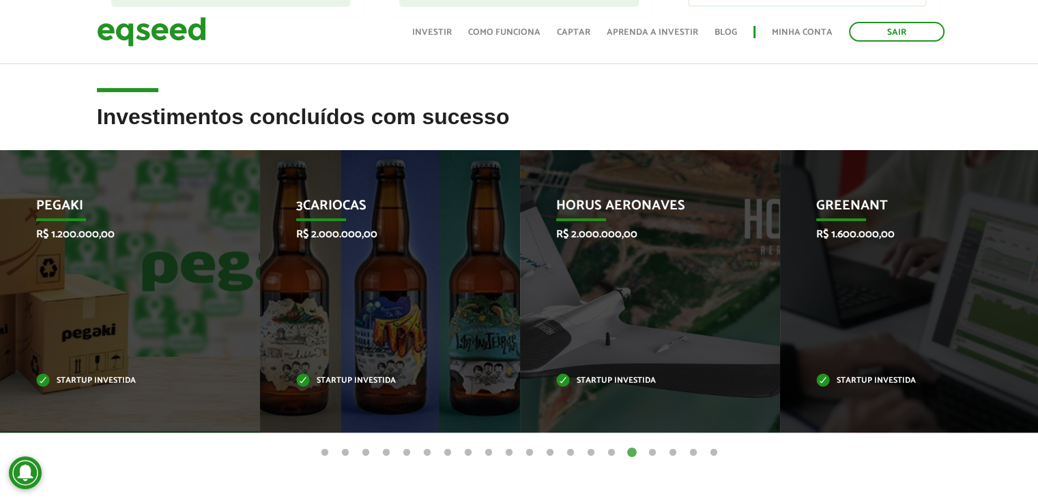
click at [656, 456] on button "17" at bounding box center [652, 453] width 14 height 14
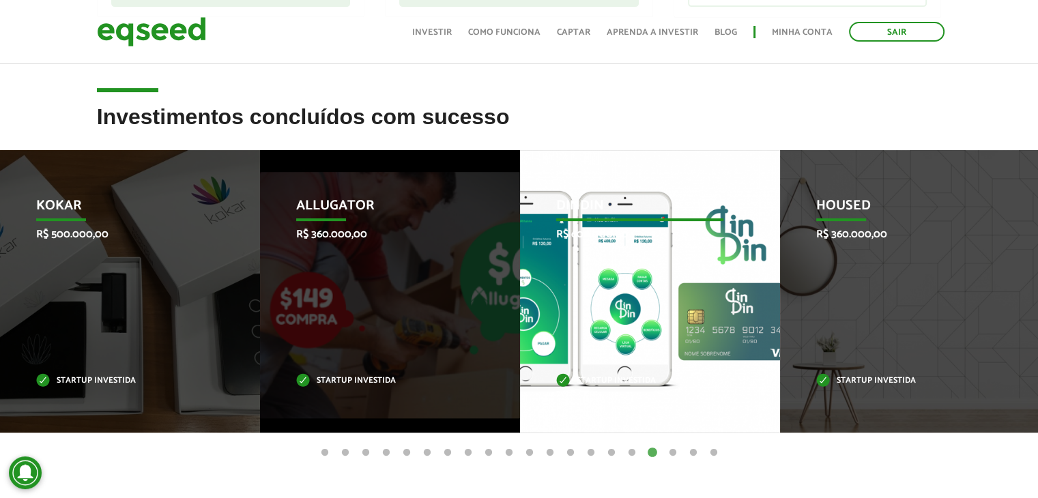
click at [660, 331] on div "DinDin R$ 600.000,00 Startup investida" at bounding box center [639, 291] width 239 height 282
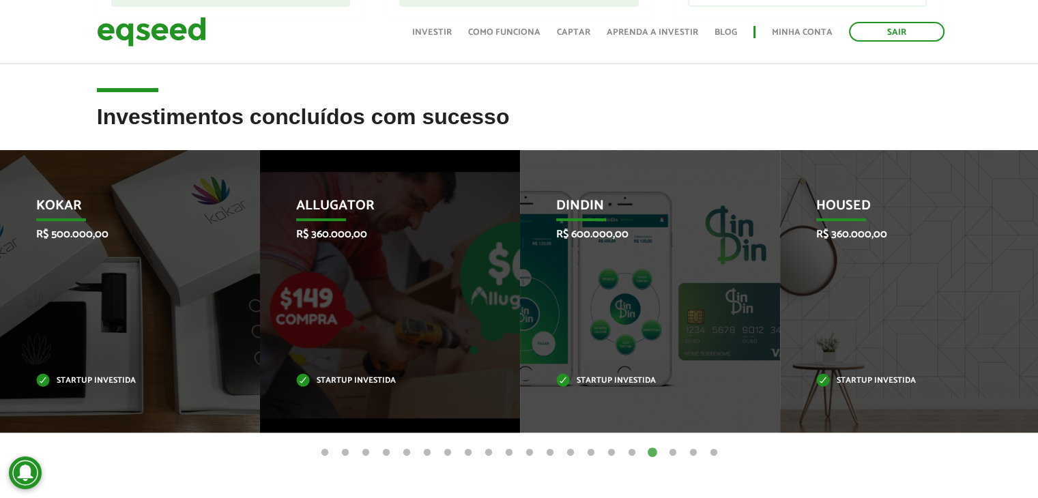
click at [667, 450] on button "18" at bounding box center [673, 453] width 14 height 14
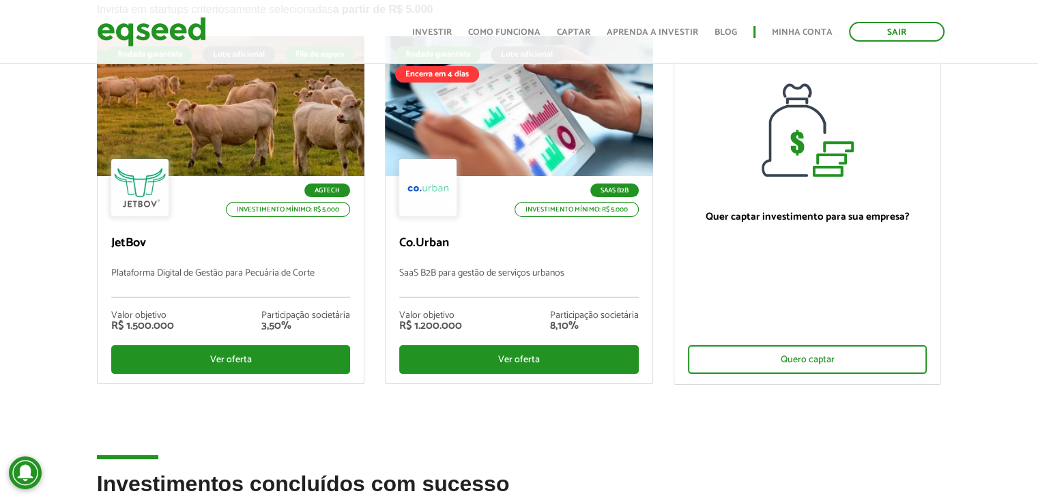
scroll to position [0, 0]
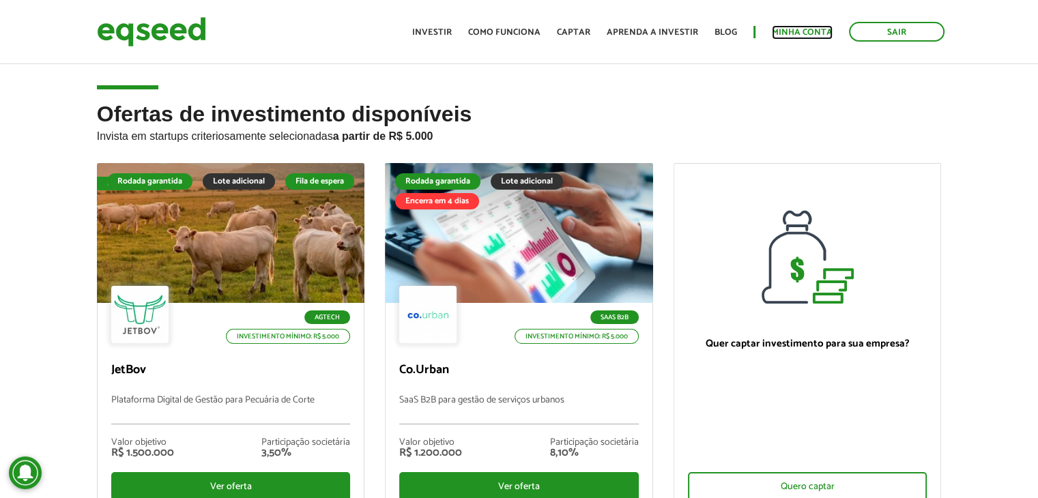
click at [781, 28] on link "Minha conta" at bounding box center [801, 32] width 61 height 9
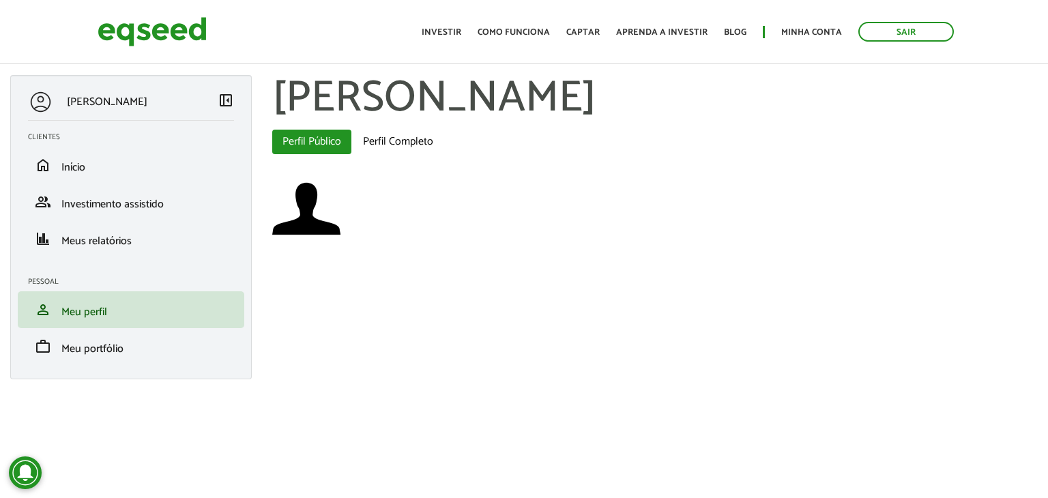
click at [224, 106] on span "left_panel_close" at bounding box center [226, 100] width 16 height 16
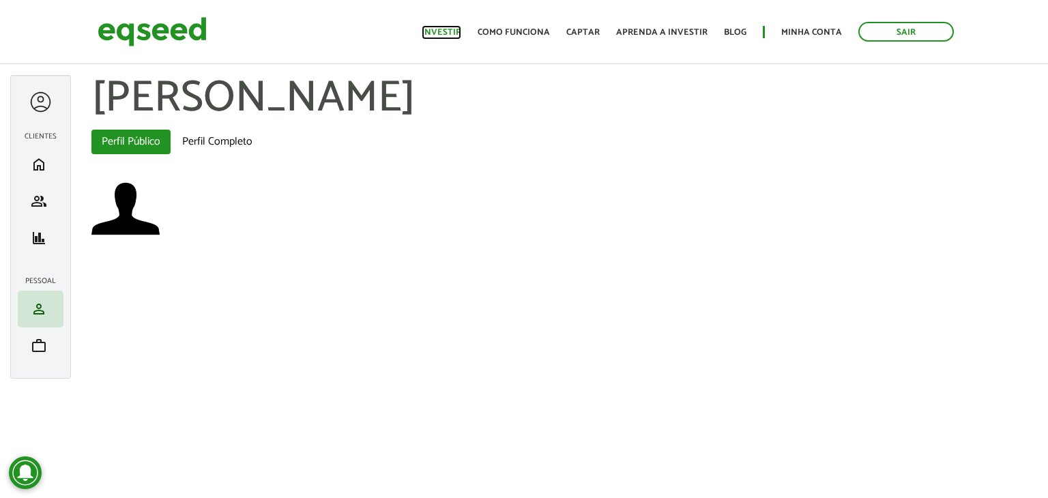
click at [461, 35] on link "Investir" at bounding box center [442, 32] width 40 height 9
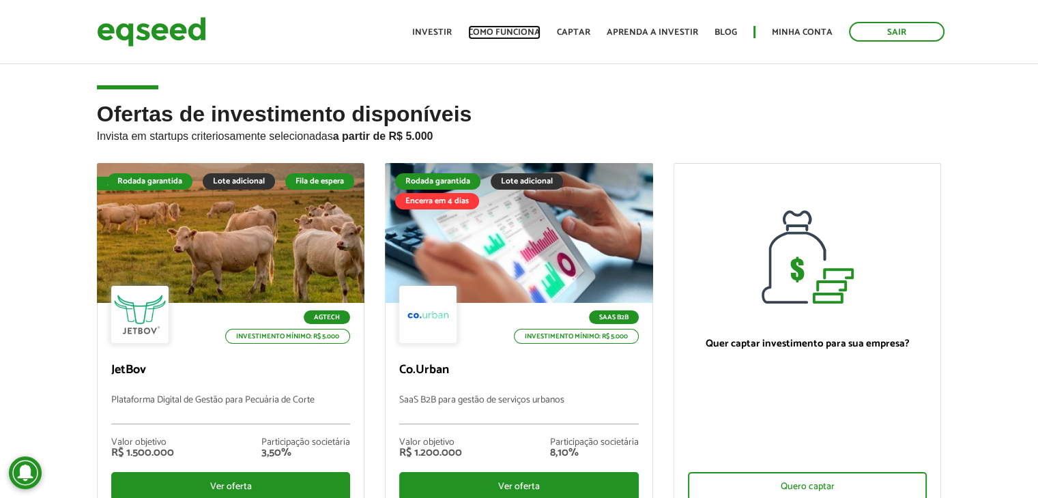
click at [510, 28] on link "Como funciona" at bounding box center [504, 32] width 72 height 9
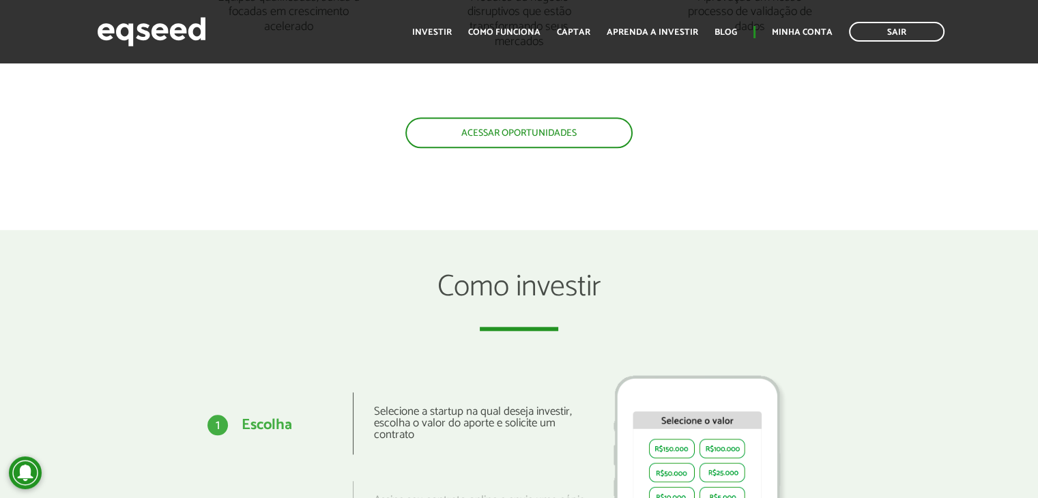
scroll to position [1424, 0]
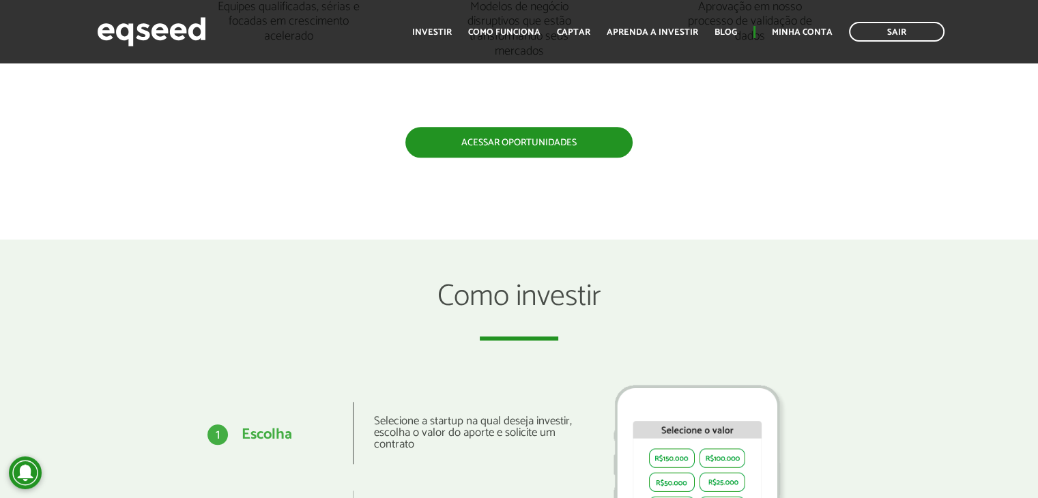
click at [497, 151] on link "Acessar oportunidades" at bounding box center [518, 142] width 227 height 31
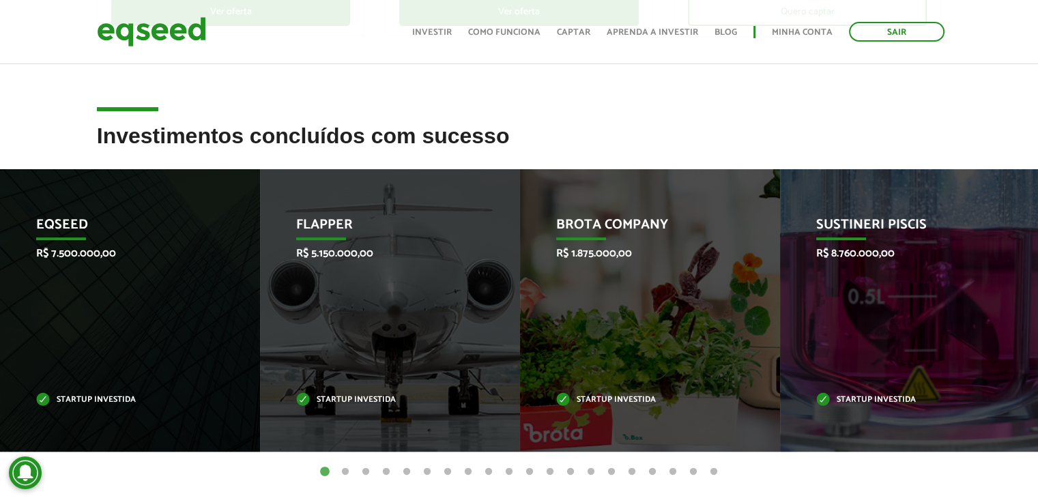
scroll to position [546, 0]
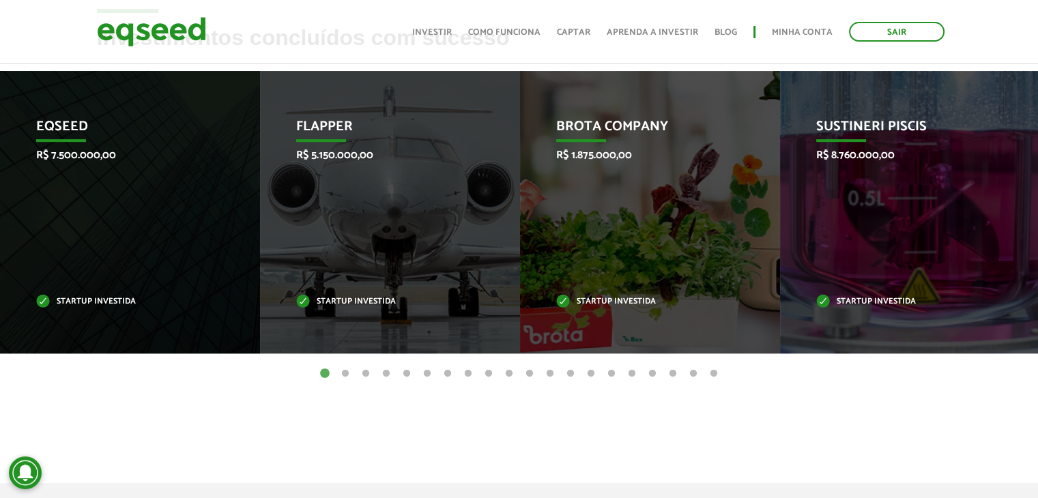
click at [497, 151] on div "Flapper R$ 5.150.000,00 Startup investida" at bounding box center [379, 212] width 239 height 282
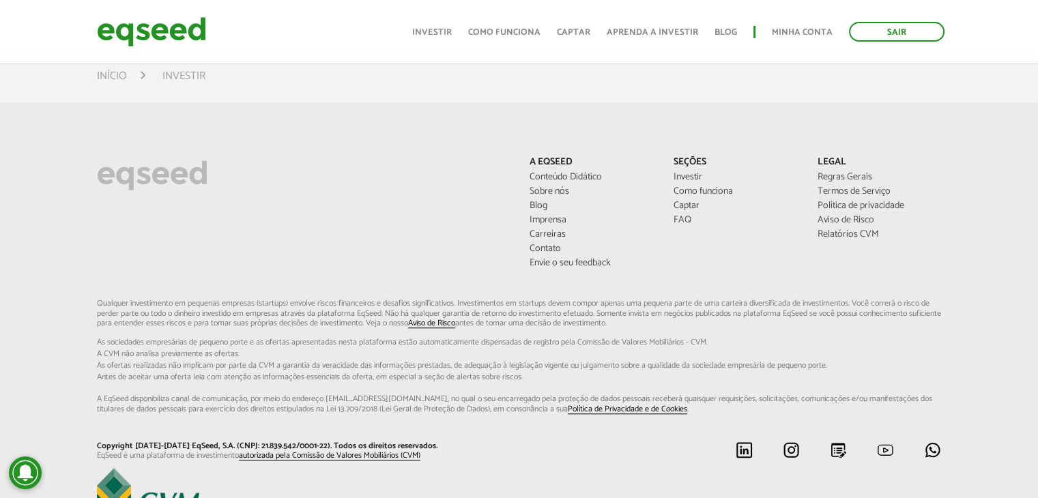
scroll to position [1087, 0]
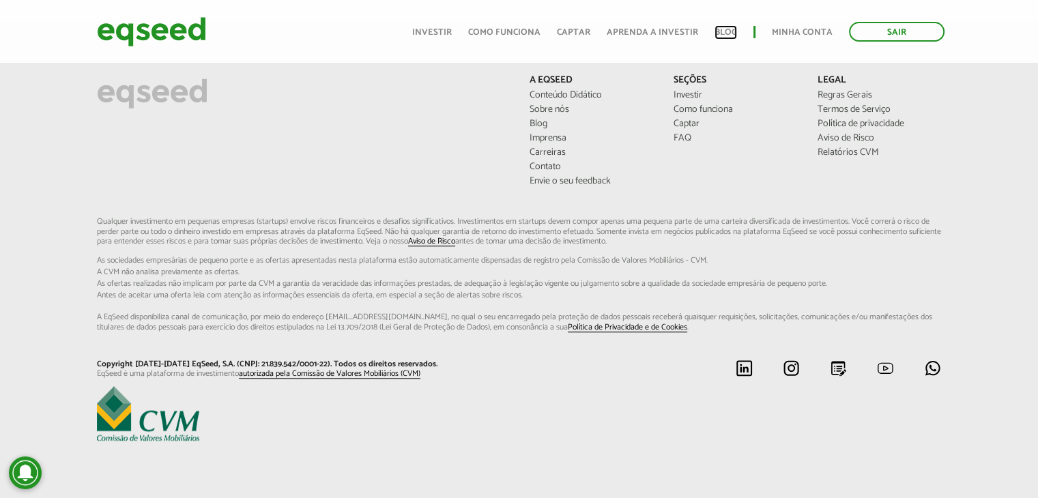
click at [726, 30] on link "Blog" at bounding box center [725, 32] width 23 height 9
click at [657, 37] on link "Aprenda a investir" at bounding box center [651, 32] width 91 height 9
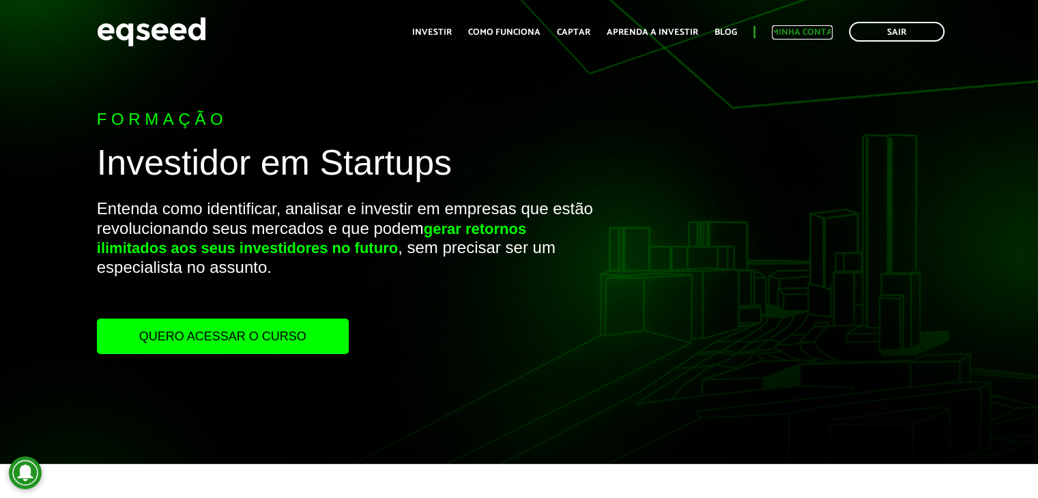
click at [798, 28] on link "Minha conta" at bounding box center [801, 32] width 61 height 9
